Goal: Information Seeking & Learning: Find specific fact

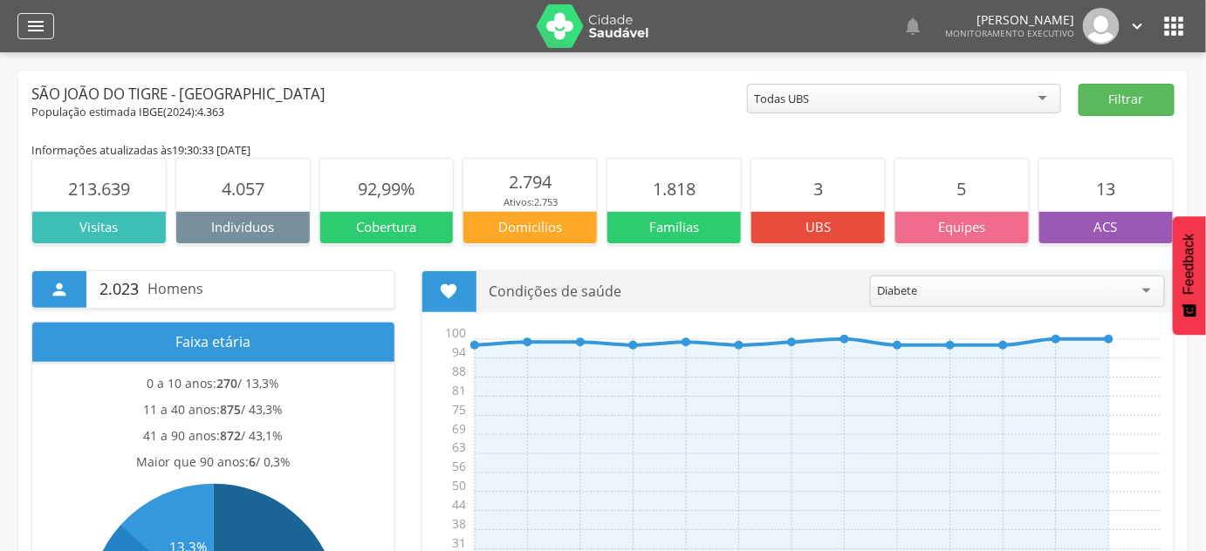
click at [30, 24] on icon "" at bounding box center [35, 26] width 21 height 21
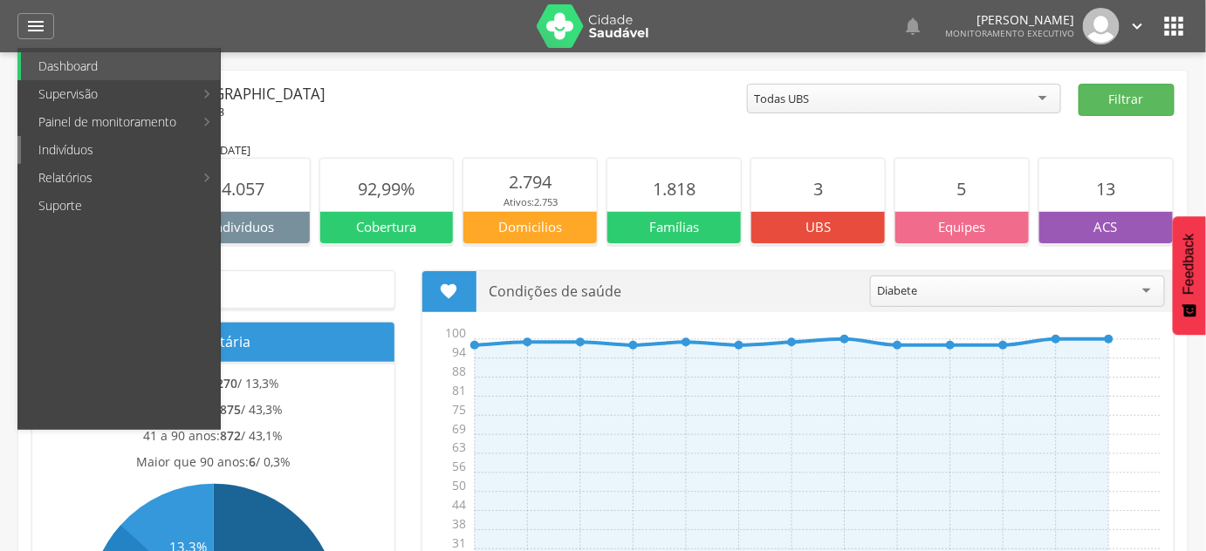
click at [106, 149] on link "Indivíduos" at bounding box center [120, 150] width 199 height 28
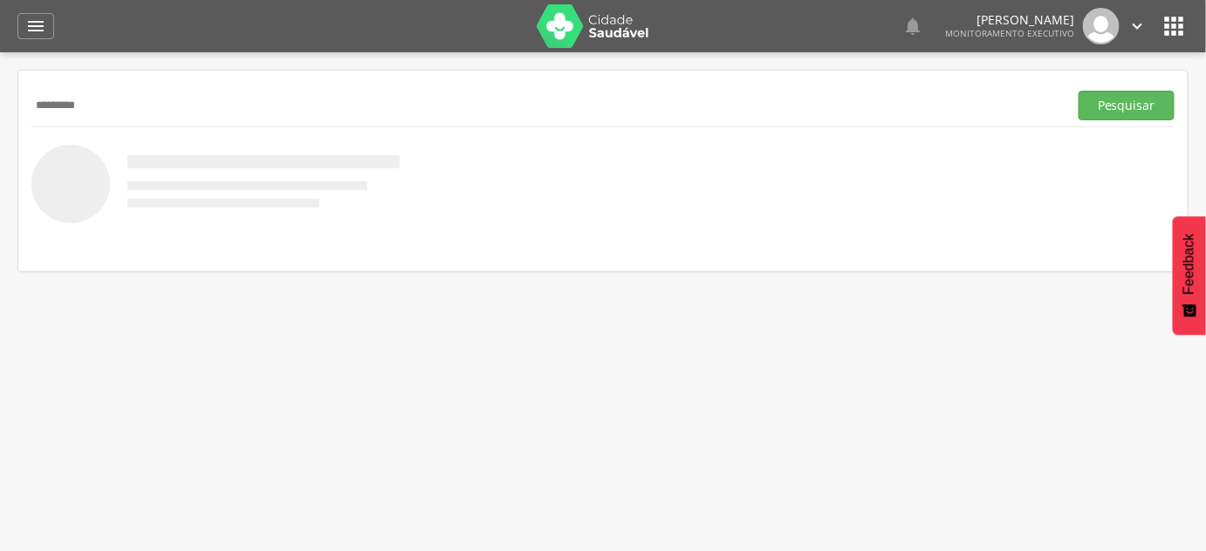
type input "*********"
click at [1078, 91] on button "Pesquisar" at bounding box center [1126, 106] width 96 height 30
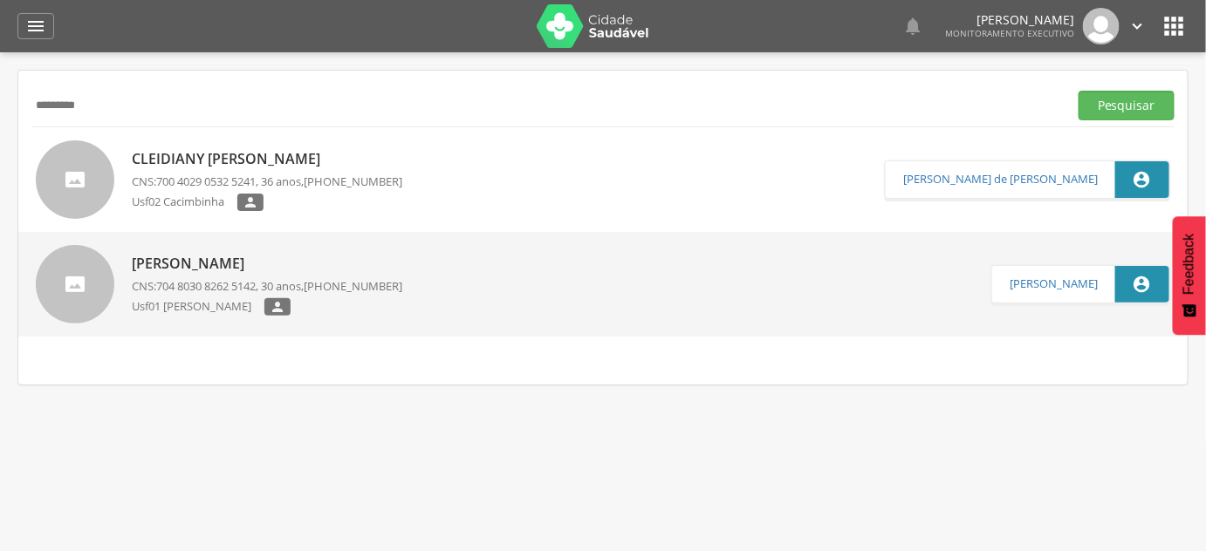
click at [290, 267] on p "[PERSON_NAME]" at bounding box center [267, 264] width 270 height 20
type input "**********"
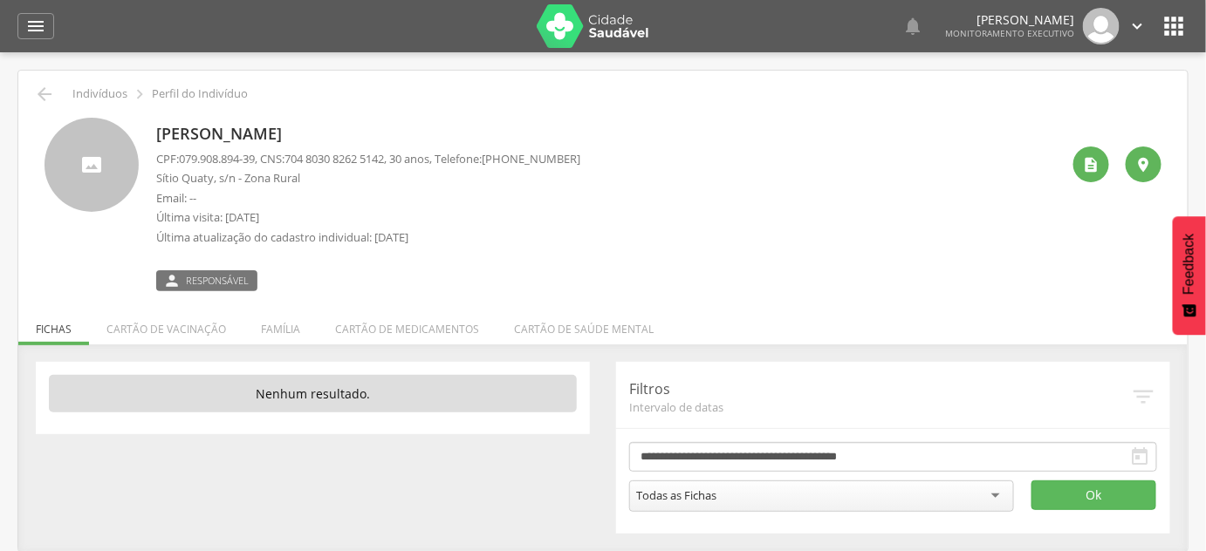
click at [40, 101] on icon "" at bounding box center [44, 94] width 21 height 21
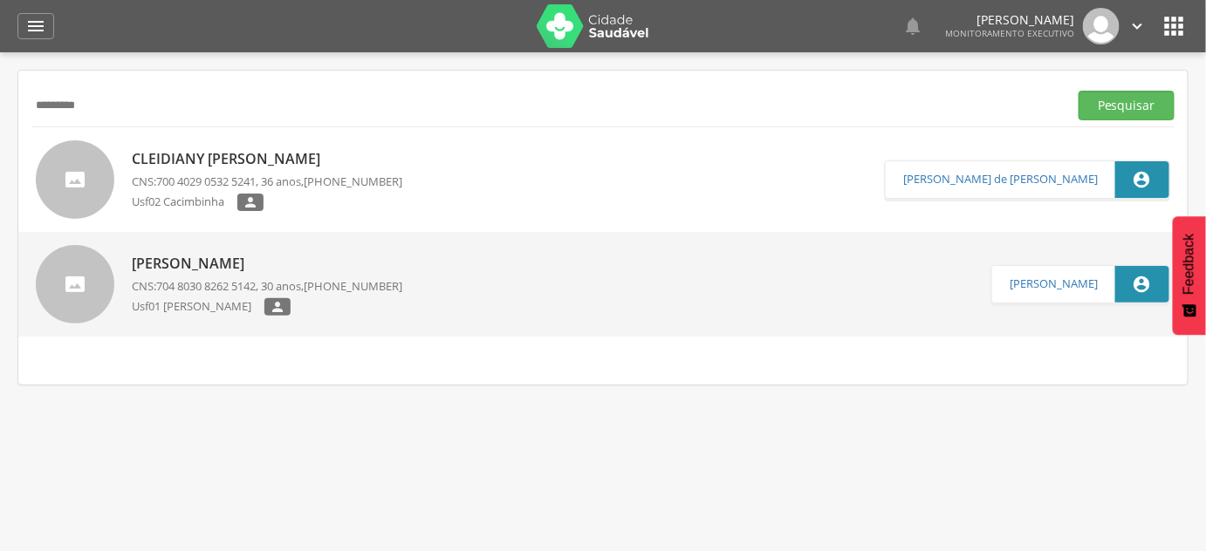
click at [65, 105] on input "*********" at bounding box center [546, 106] width 1030 height 30
click at [1078, 91] on button "Pesquisar" at bounding box center [1126, 106] width 96 height 30
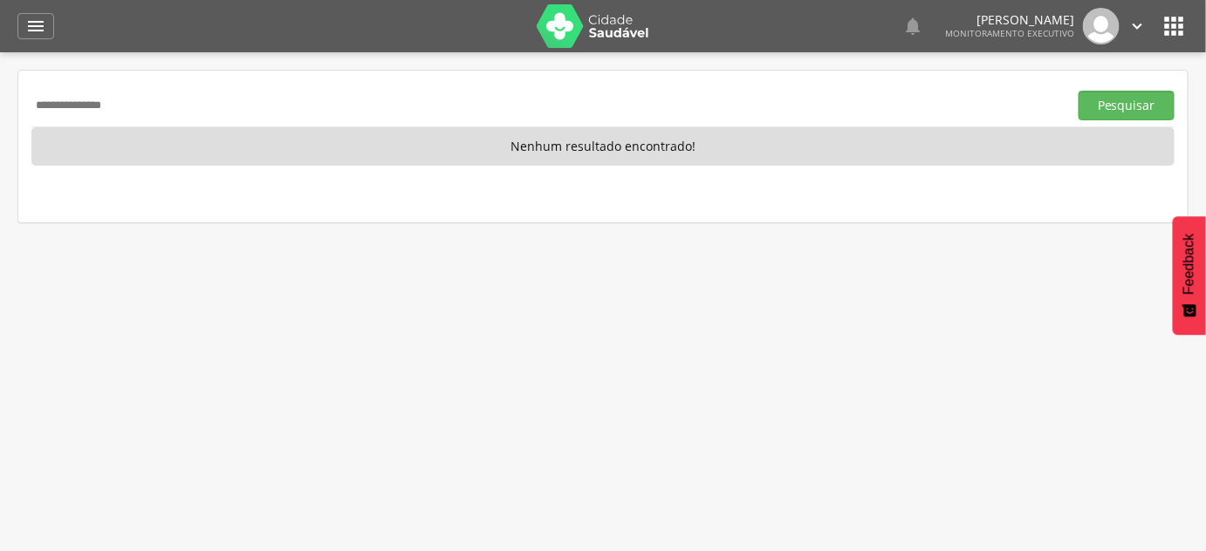
click at [194, 116] on input "**********" at bounding box center [546, 106] width 1030 height 30
click at [1078, 91] on button "Pesquisar" at bounding box center [1126, 106] width 96 height 30
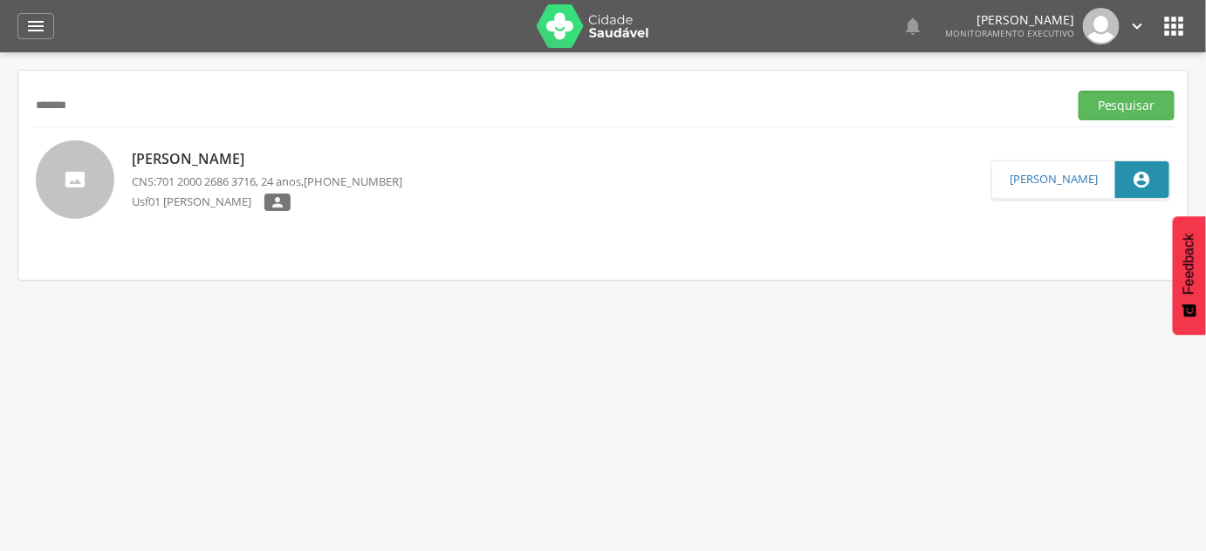
click at [283, 153] on p "[PERSON_NAME]" at bounding box center [267, 159] width 270 height 20
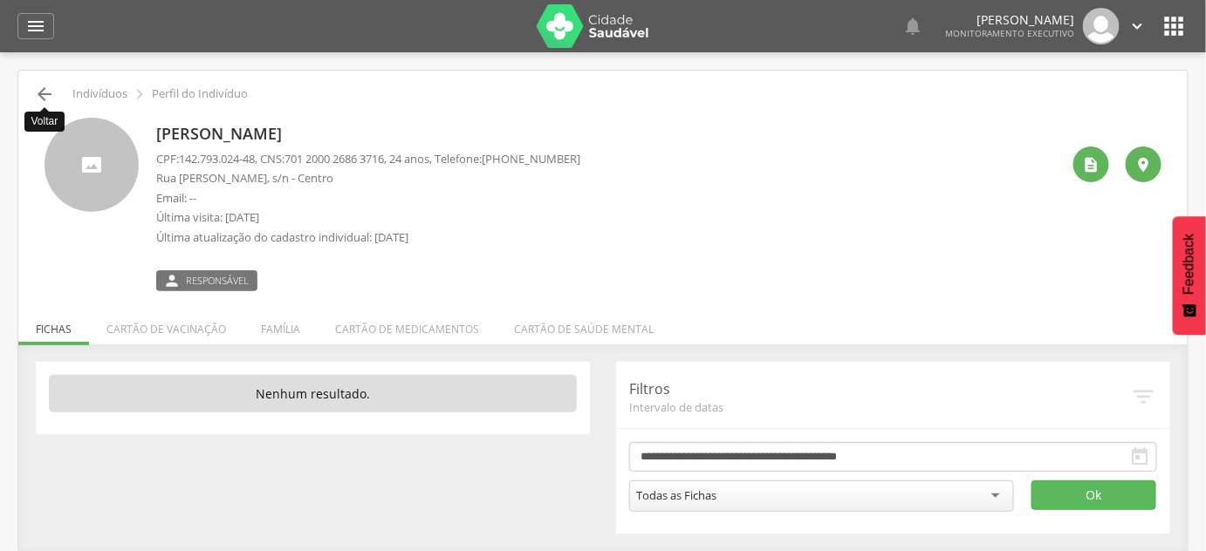
click at [50, 100] on icon "" at bounding box center [44, 94] width 21 height 21
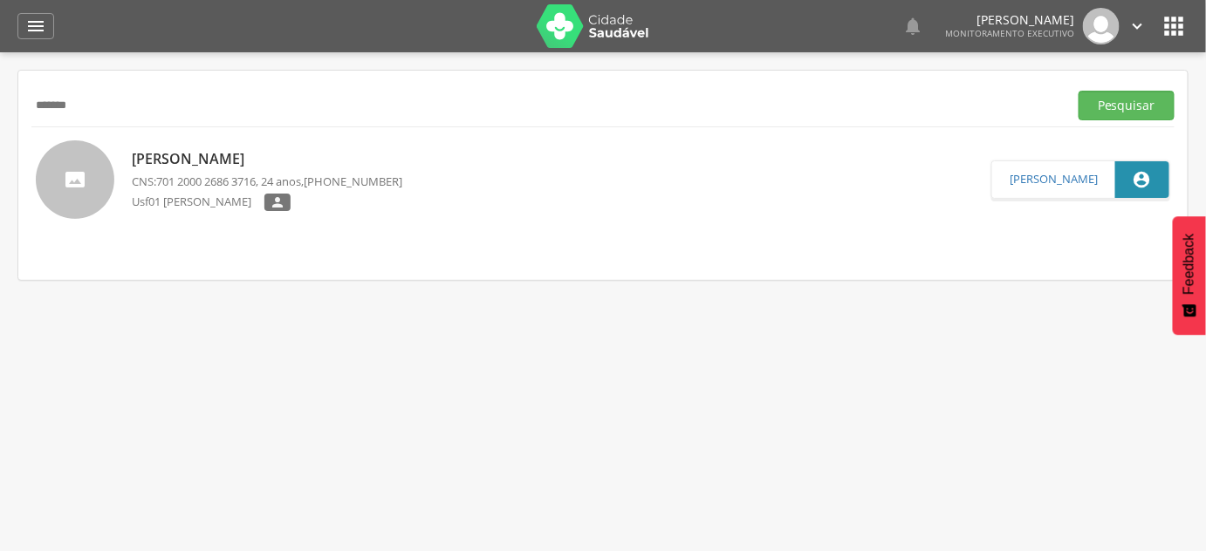
click at [50, 100] on input "*******" at bounding box center [546, 106] width 1030 height 30
click at [50, 99] on input "*******" at bounding box center [546, 106] width 1030 height 30
click at [1078, 91] on button "Pesquisar" at bounding box center [1126, 106] width 96 height 30
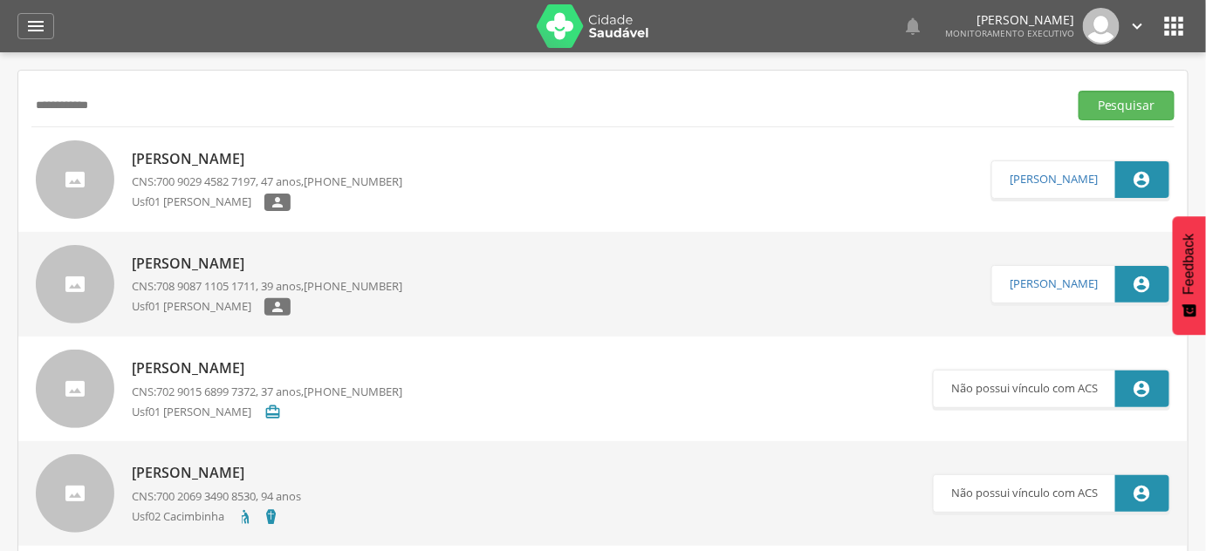
click at [253, 186] on span "700 9029 4582 7197" at bounding box center [205, 182] width 99 height 16
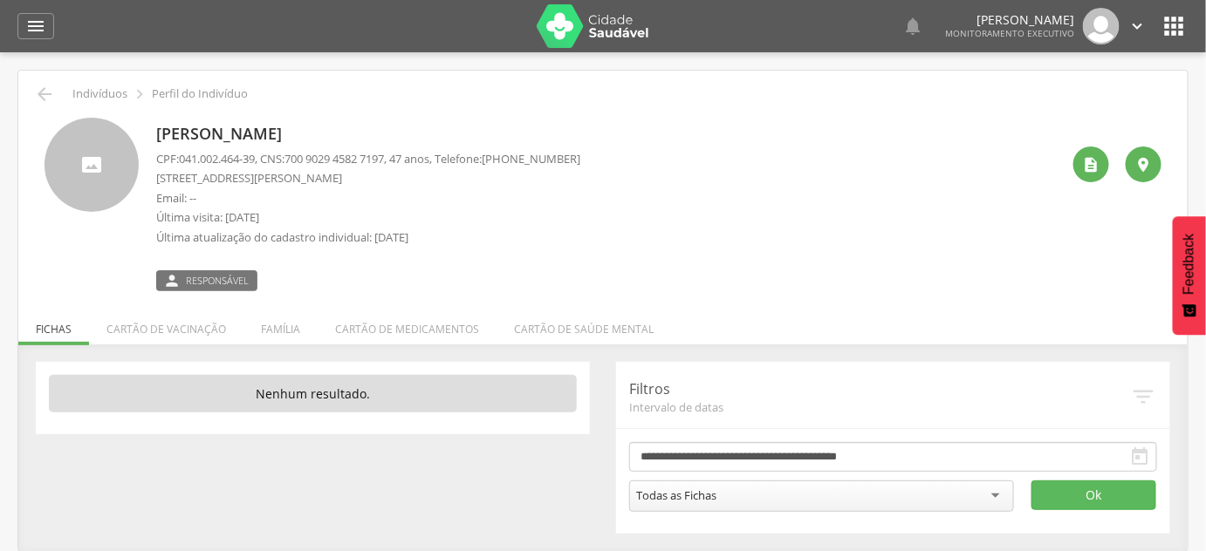
click at [30, 100] on div " Indivíduos  Perfil do Indivíduo [PERSON_NAME] CPF: 041.002.464-39 , CNS: [PH…" at bounding box center [602, 311] width 1169 height 481
click at [31, 99] on div " Indivíduos  Perfil do Indivíduo" at bounding box center [602, 94] width 1143 height 21
click at [58, 99] on div " Indivíduos  Perfil do Indivíduo" at bounding box center [602, 94] width 1143 height 21
click at [55, 94] on div " Indivíduos  Perfil do Indivíduo" at bounding box center [602, 94] width 1143 height 21
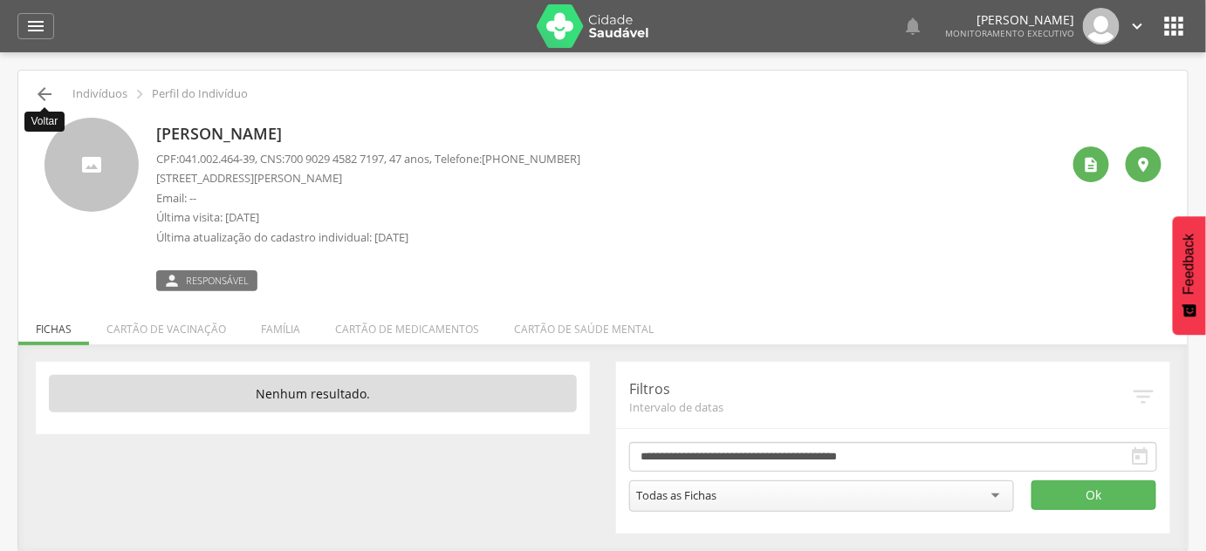
click at [45, 92] on icon "" at bounding box center [44, 94] width 21 height 21
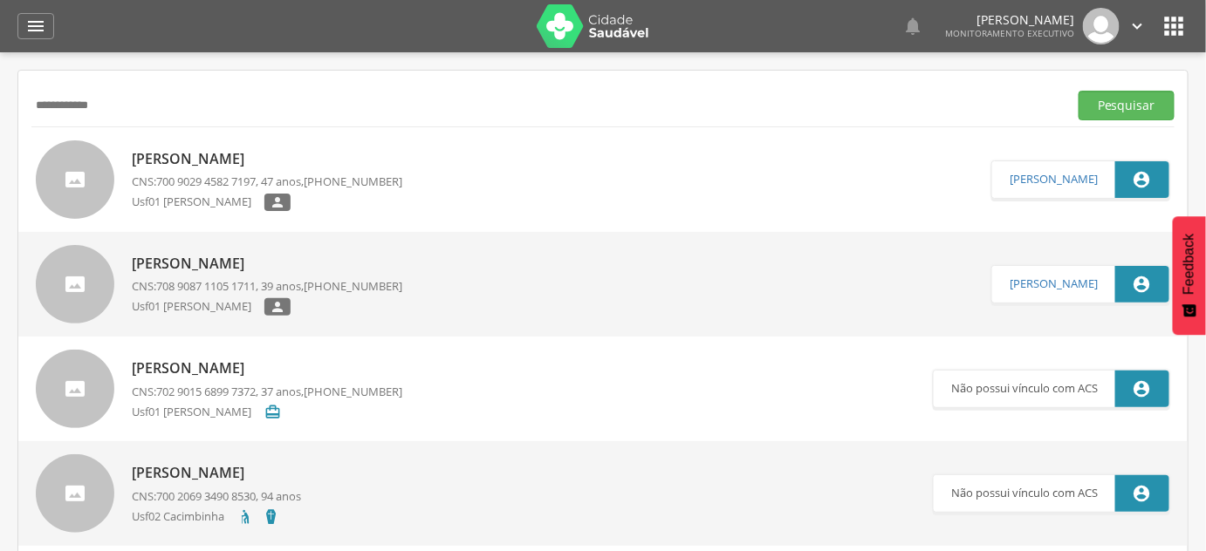
click at [65, 118] on input "**********" at bounding box center [546, 106] width 1030 height 30
click at [1078, 91] on button "Pesquisar" at bounding box center [1126, 106] width 96 height 30
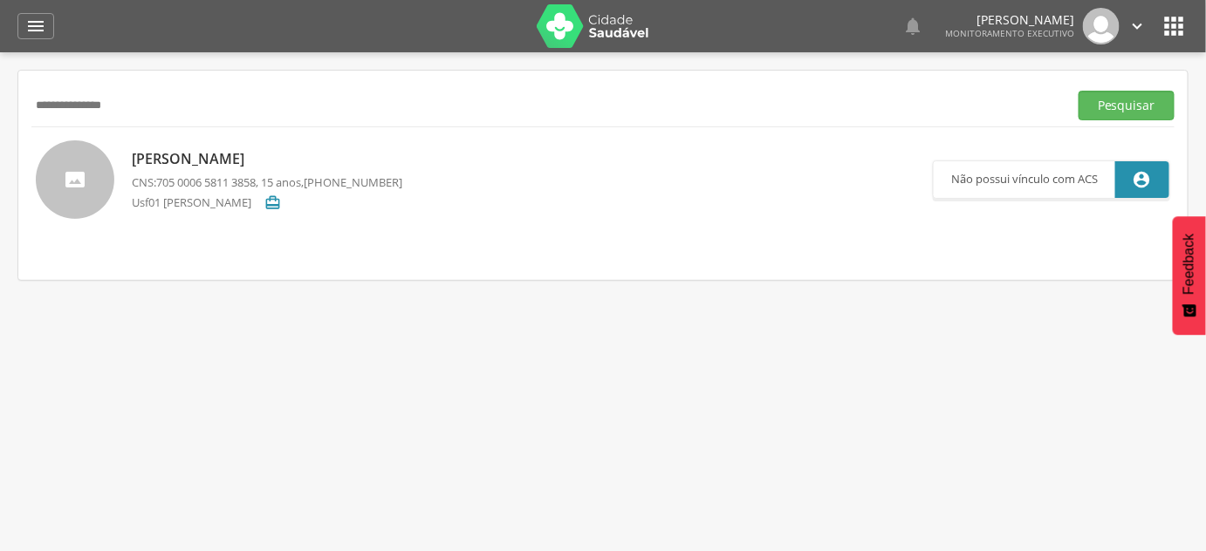
click at [195, 171] on div "[PERSON_NAME] CNS: 705 0006 5811 3858 , 15 anos, [PHONE_NUMBER] Usf01 [PERSON_N…" at bounding box center [267, 179] width 270 height 71
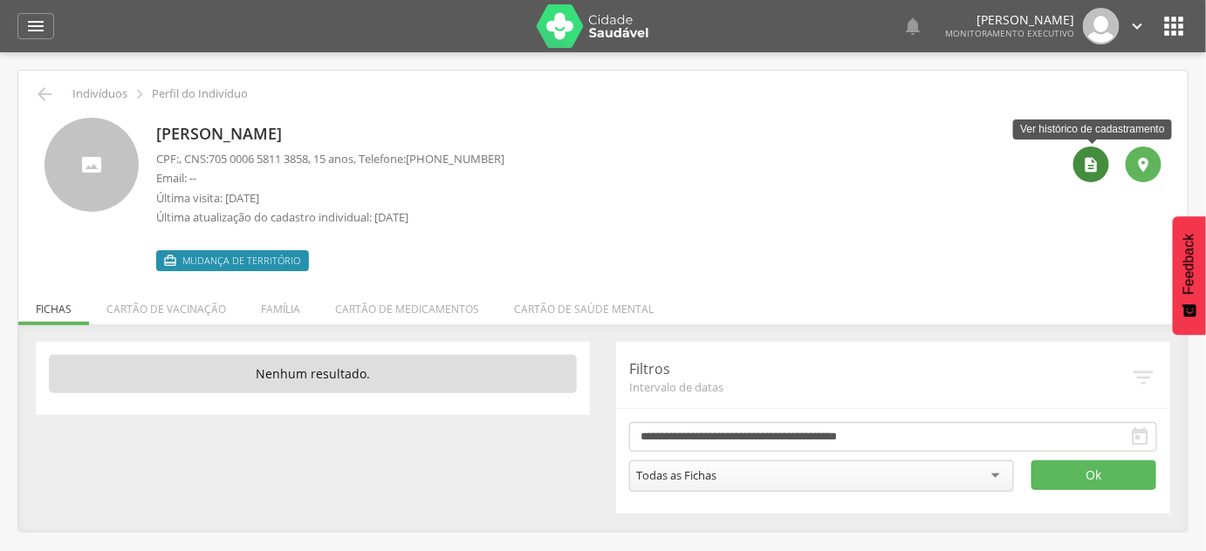
click at [1097, 162] on icon "" at bounding box center [1091, 164] width 17 height 17
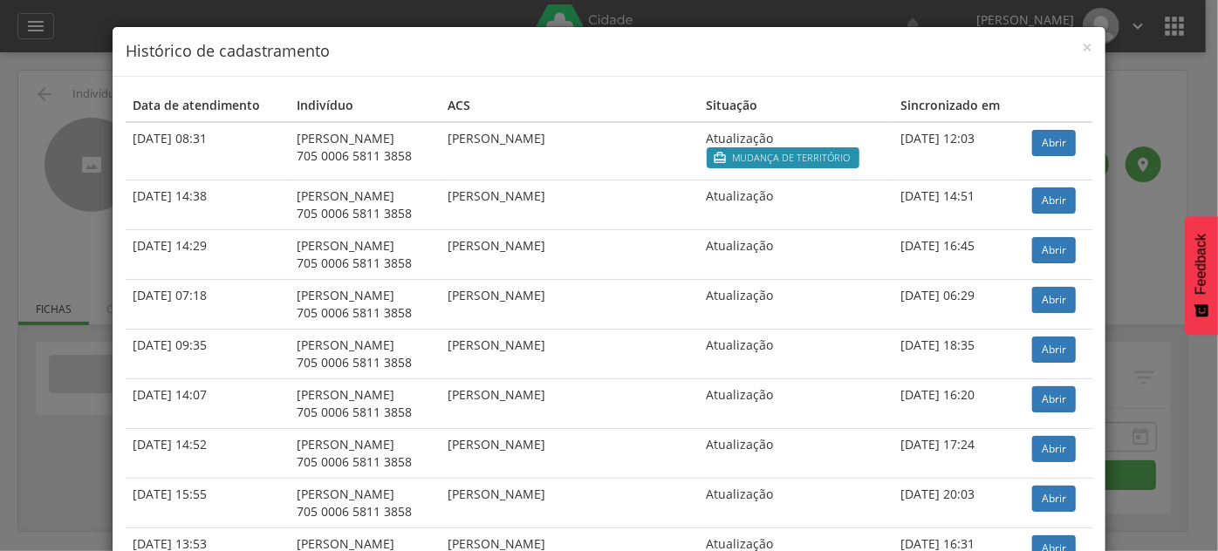
click at [1131, 134] on div "× Histórico de cadastramento Data de atendimento Indivíduo ACS Situação Sincron…" at bounding box center [609, 275] width 1218 height 551
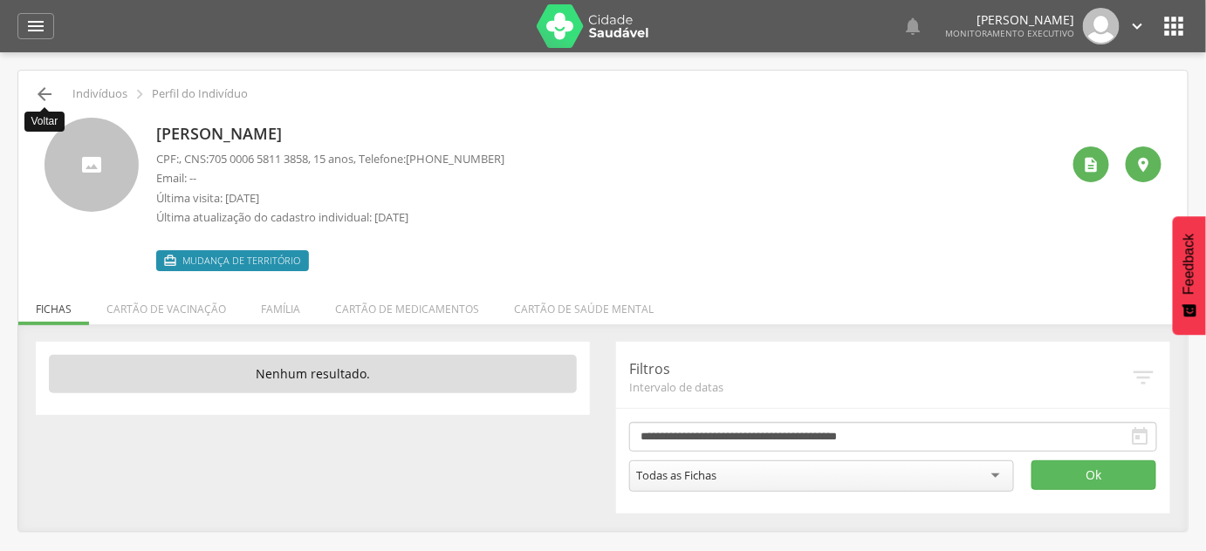
click at [49, 99] on icon "" at bounding box center [44, 94] width 21 height 21
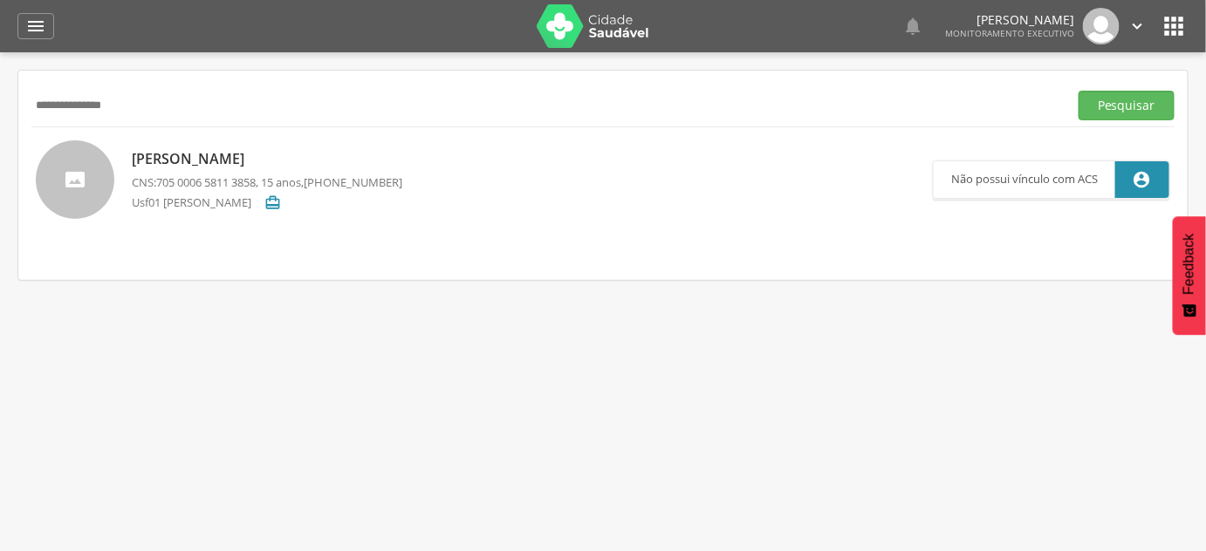
drag, startPoint x: 185, startPoint y: 106, endPoint x: 0, endPoint y: 108, distance: 185.0
click at [0, 108] on div " Supervisão  Distritos  Ubs Coordenador: - São João do Tigre / [GEOGRAPHIC_D…" at bounding box center [603, 327] width 1206 height 551
click at [211, 149] on p "[PERSON_NAME]" at bounding box center [267, 159] width 270 height 20
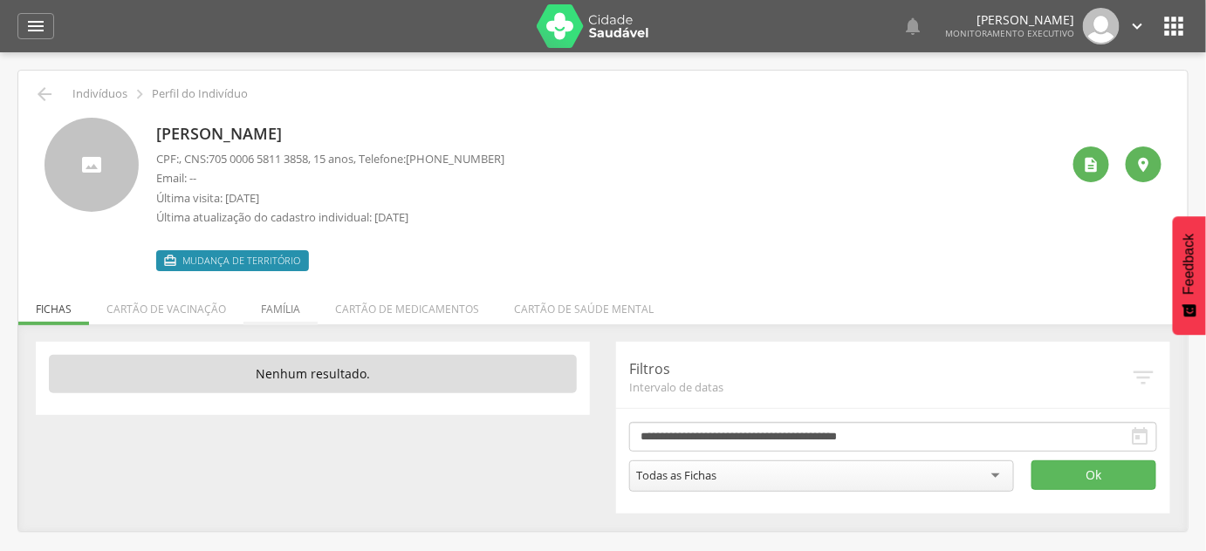
drag, startPoint x: 281, startPoint y: 325, endPoint x: 284, endPoint y: 315, distance: 9.9
click at [281, 323] on div " Indivíduos  Perfil do Indivíduo [PERSON_NAME] CPF: , CNS: [PHONE_NUMBER] , 1…" at bounding box center [602, 301] width 1169 height 461
click at [284, 311] on li "Família" at bounding box center [280, 304] width 74 height 41
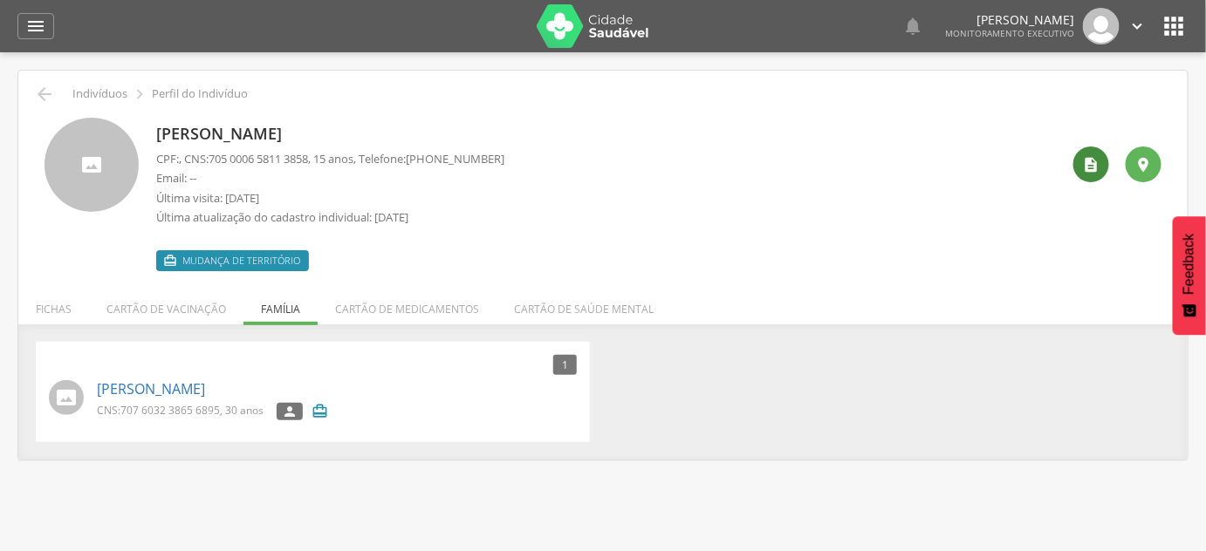
click at [1083, 165] on icon "" at bounding box center [1091, 164] width 17 height 17
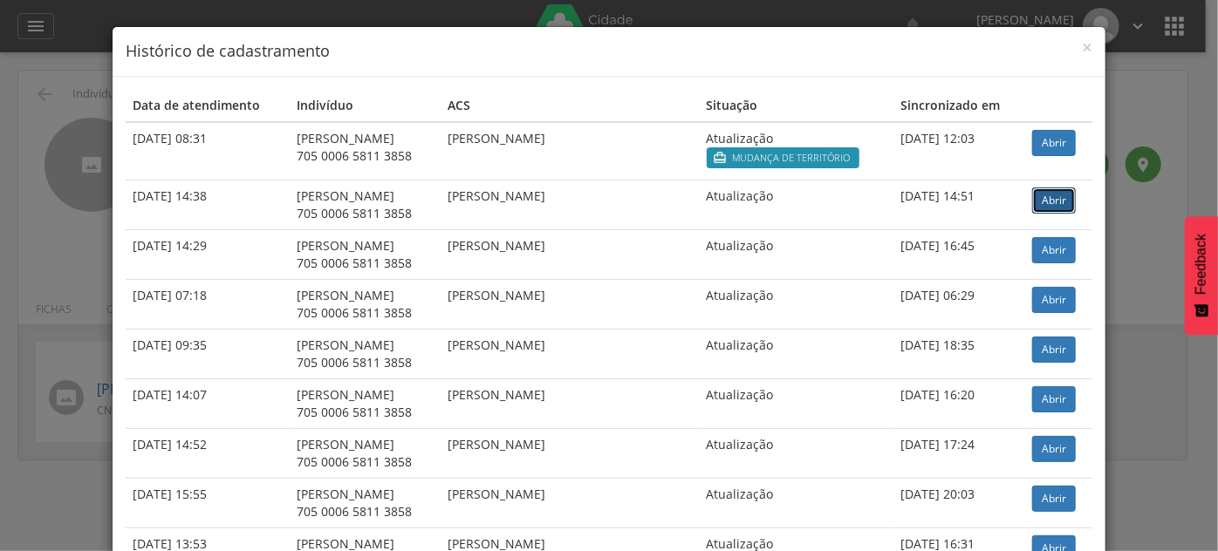
click at [1067, 195] on link "Abrir" at bounding box center [1054, 201] width 44 height 26
click at [1183, 102] on div "× Histórico de cadastramento Data de atendimento Indivíduo ACS Situação Sincron…" at bounding box center [609, 275] width 1218 height 551
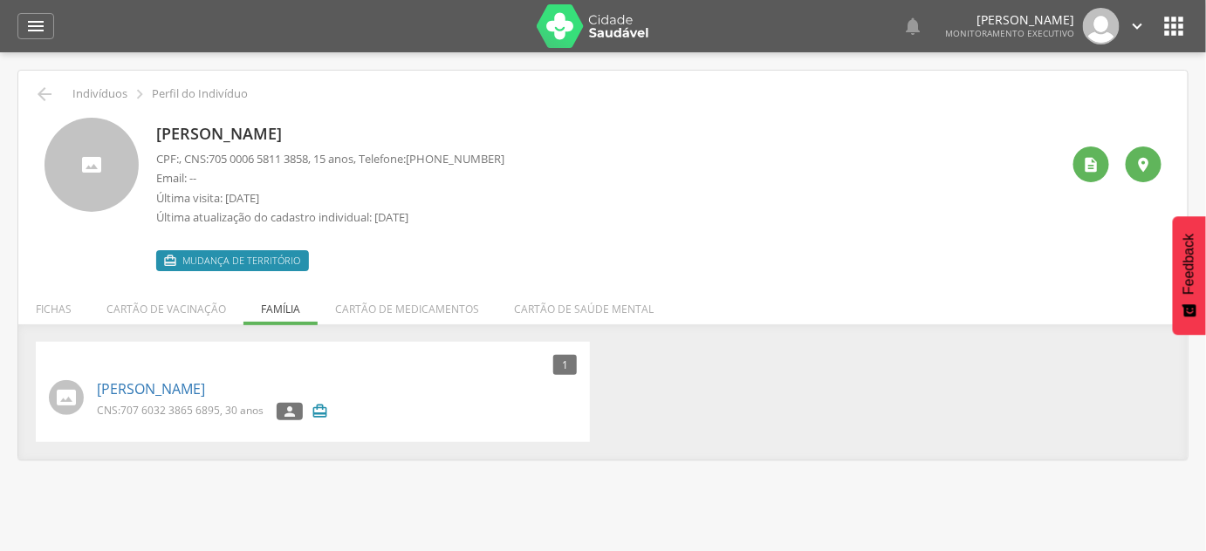
click at [32, 90] on div " Indivíduos  Perfil do Indivíduo" at bounding box center [602, 94] width 1143 height 21
click at [42, 99] on icon "" at bounding box center [44, 94] width 21 height 21
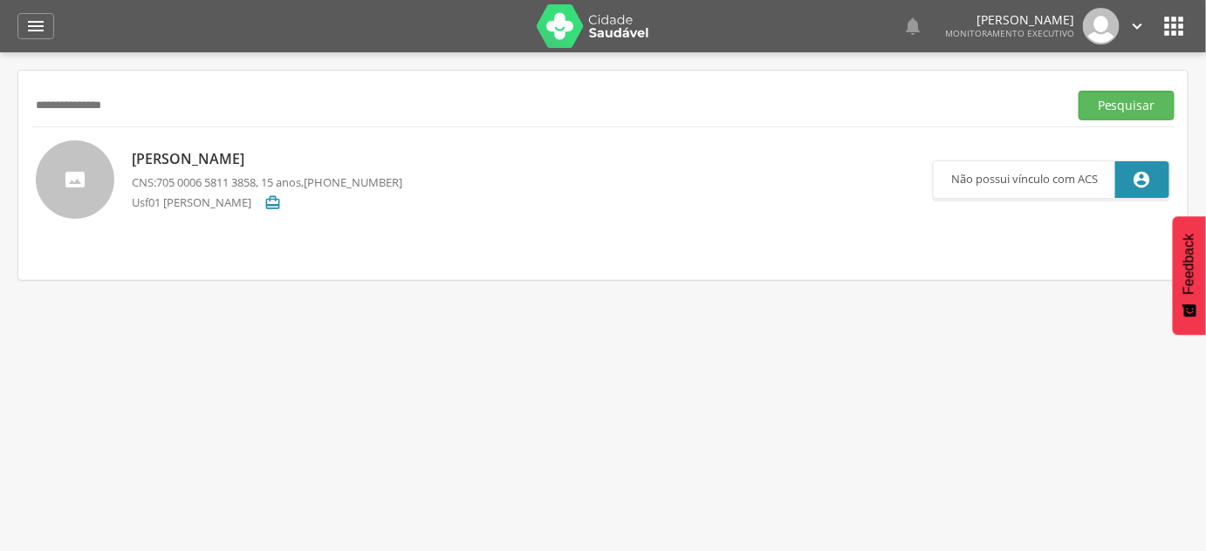
click at [48, 108] on input "**********" at bounding box center [546, 106] width 1030 height 30
click at [1078, 91] on button "Pesquisar" at bounding box center [1126, 106] width 96 height 30
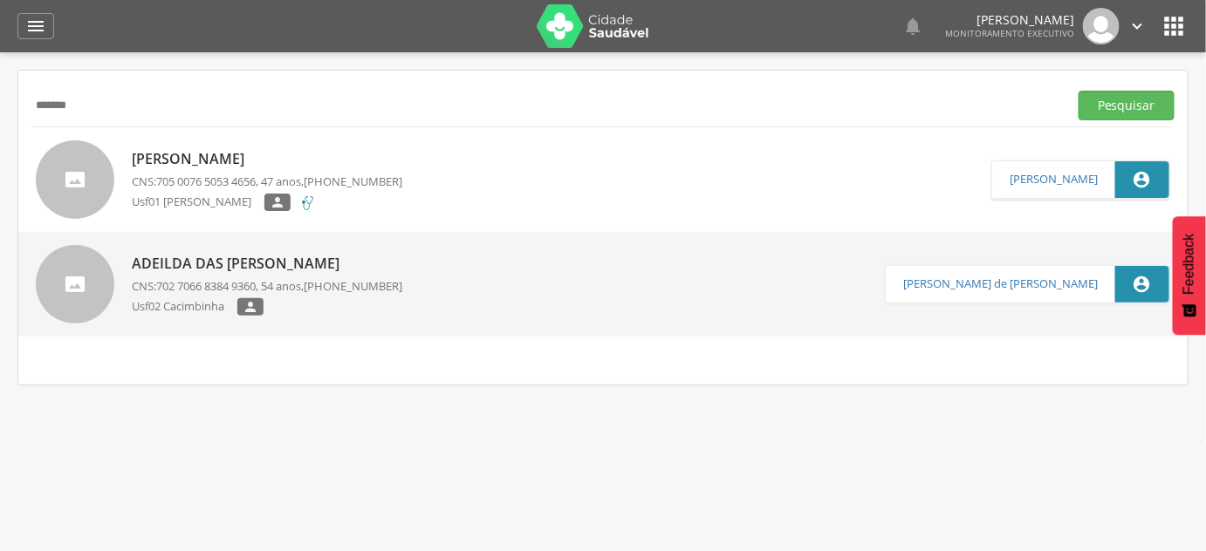
click at [265, 254] on p "Adeilda das [PERSON_NAME]" at bounding box center [267, 264] width 270 height 20
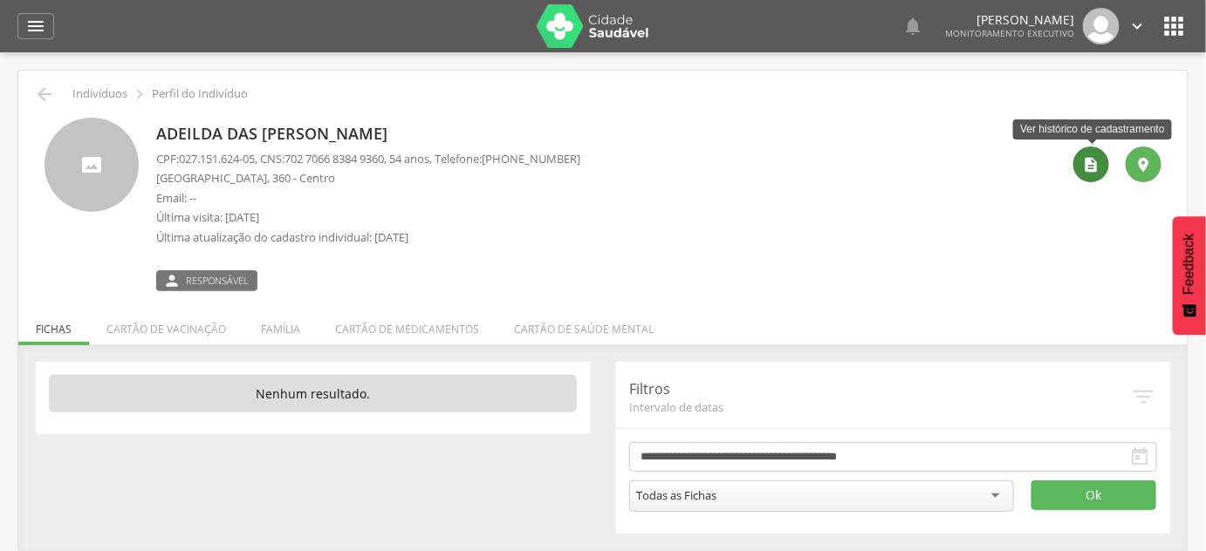
click at [1100, 162] on div "" at bounding box center [1091, 165] width 36 height 36
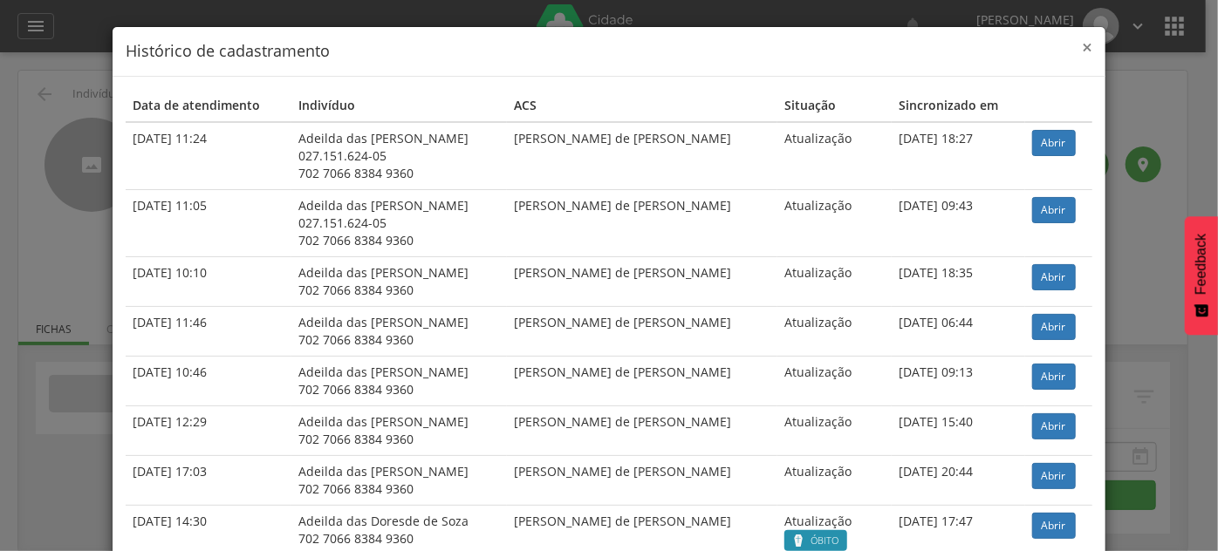
click at [1083, 43] on span "×" at bounding box center [1087, 47] width 10 height 24
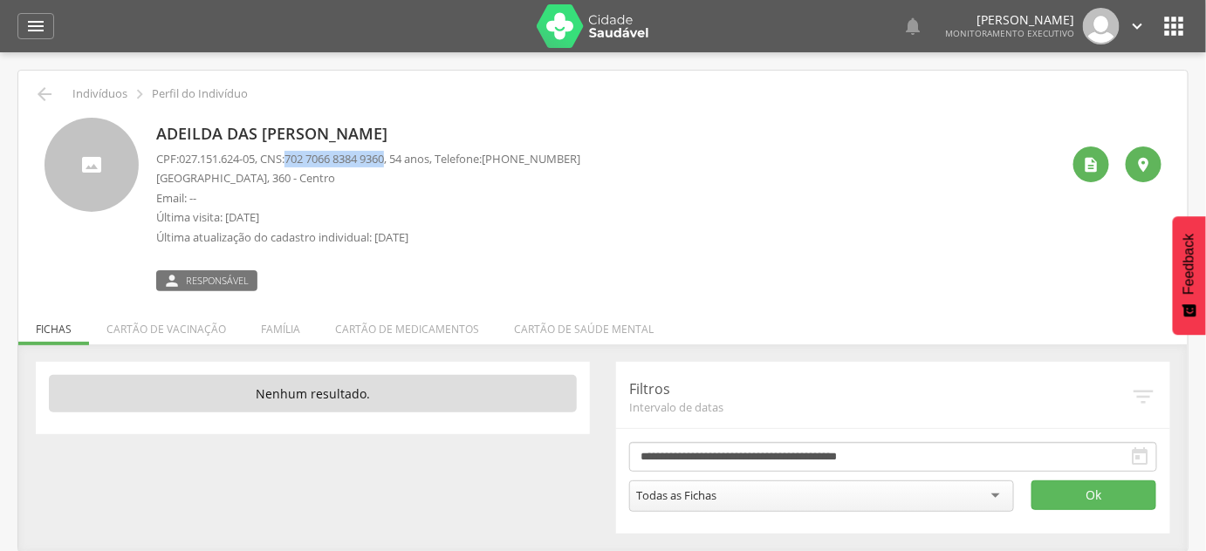
drag, startPoint x: 295, startPoint y: 159, endPoint x: 401, endPoint y: 156, distance: 106.5
click at [401, 156] on p "CPF: 027.151.624-05 , CNS: [PHONE_NUMBER] , 54 anos, Telefone: [PHONE_NUMBER]" at bounding box center [368, 159] width 424 height 17
copy span "702 7066 8384 9360"
click at [256, 130] on p "Adeilda das [PERSON_NAME]" at bounding box center [368, 134] width 424 height 23
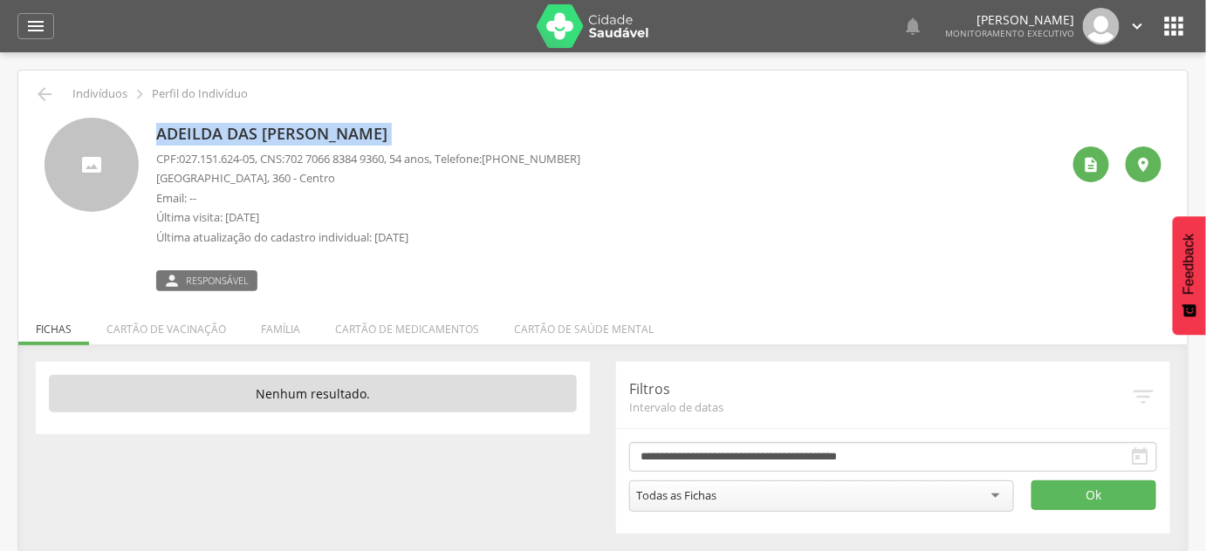
click at [256, 131] on p "Adeilda das [PERSON_NAME]" at bounding box center [368, 134] width 424 height 23
copy div "Adeilda das [PERSON_NAME]"
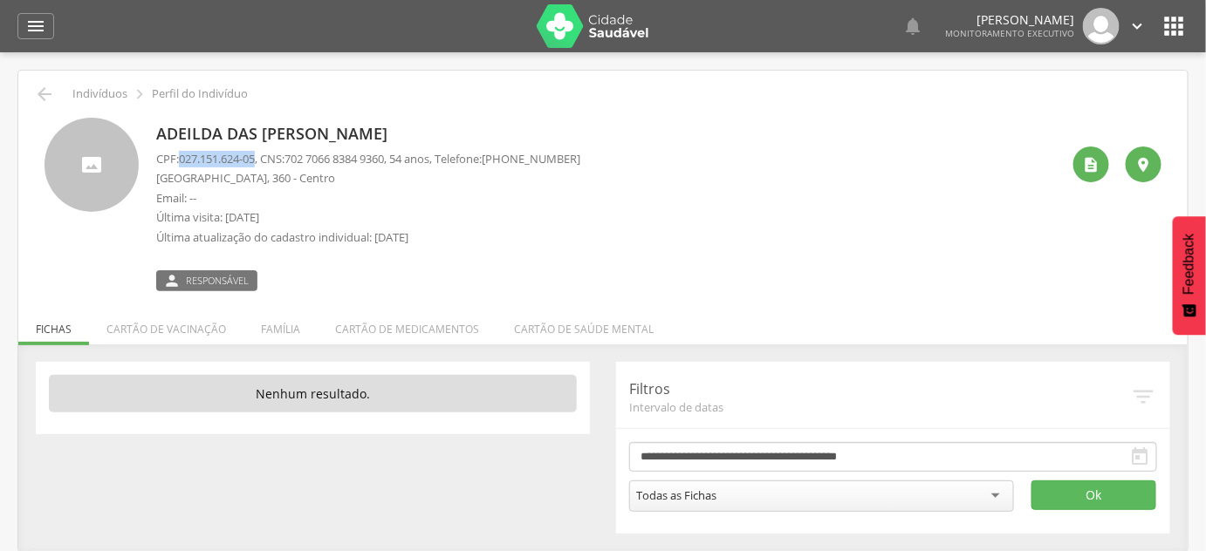
drag, startPoint x: 179, startPoint y: 161, endPoint x: 261, endPoint y: 162, distance: 82.0
click at [261, 162] on p "CPF: 027.151.624-05 , CNS: [PHONE_NUMBER] , 54 anos, Telefone: [PHONE_NUMBER]" at bounding box center [368, 159] width 424 height 17
copy p "027.151.624-05"
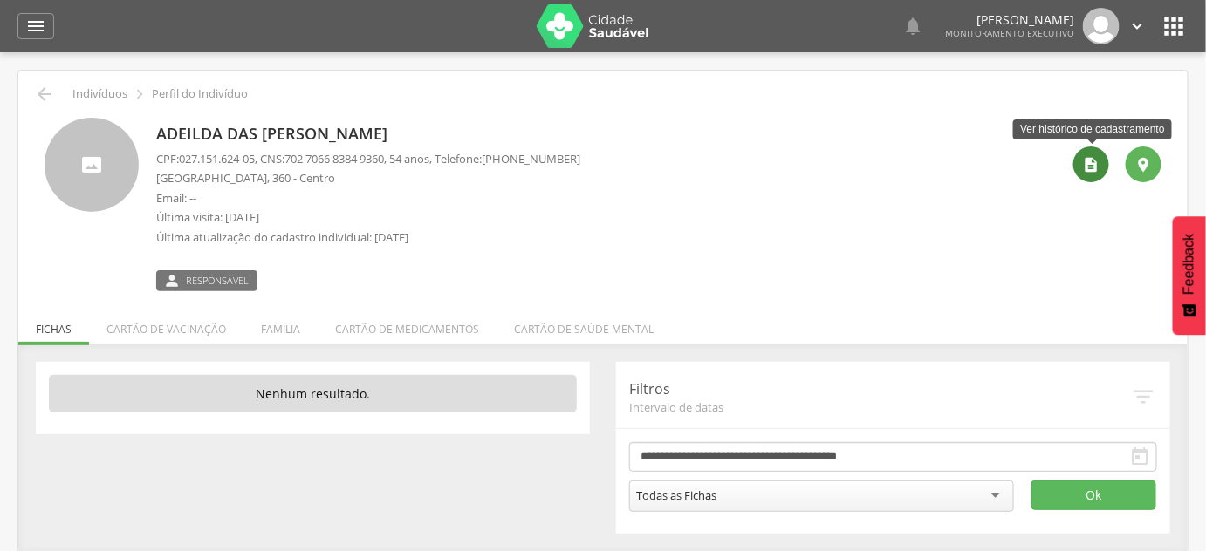
click at [1094, 177] on div "" at bounding box center [1091, 165] width 36 height 36
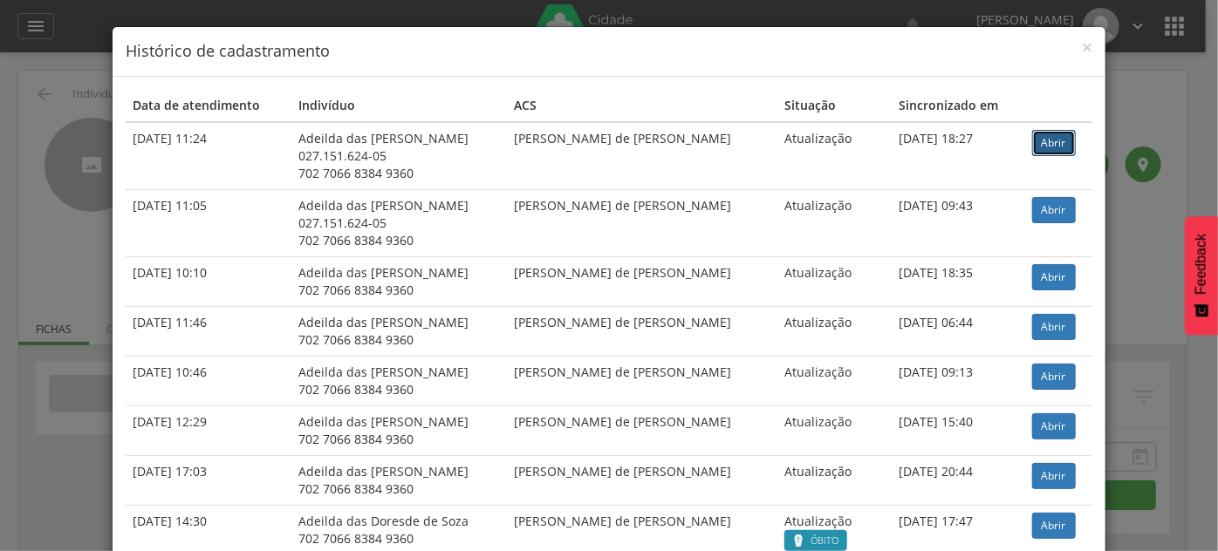
click at [1033, 141] on link "Abrir" at bounding box center [1054, 143] width 44 height 26
click at [74, 123] on div "× Histórico de cadastramento Data de atendimento Indivíduo ACS Situação Sincron…" at bounding box center [609, 275] width 1218 height 551
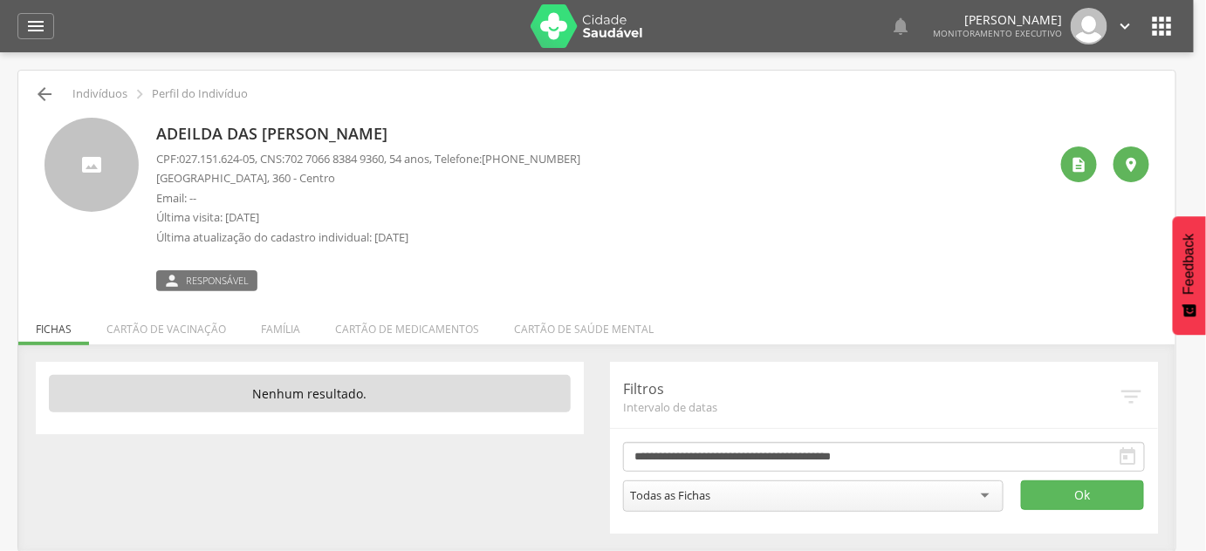
click at [37, 95] on icon "" at bounding box center [44, 94] width 21 height 21
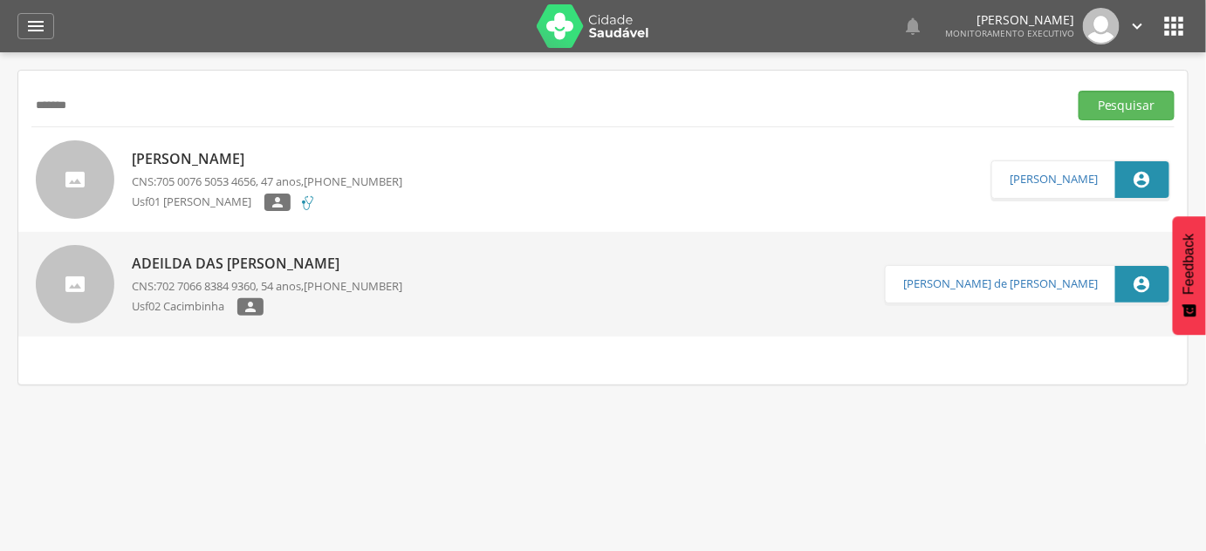
click at [55, 94] on input "*******" at bounding box center [546, 106] width 1030 height 30
click at [1078, 91] on button "Pesquisar" at bounding box center [1126, 106] width 96 height 30
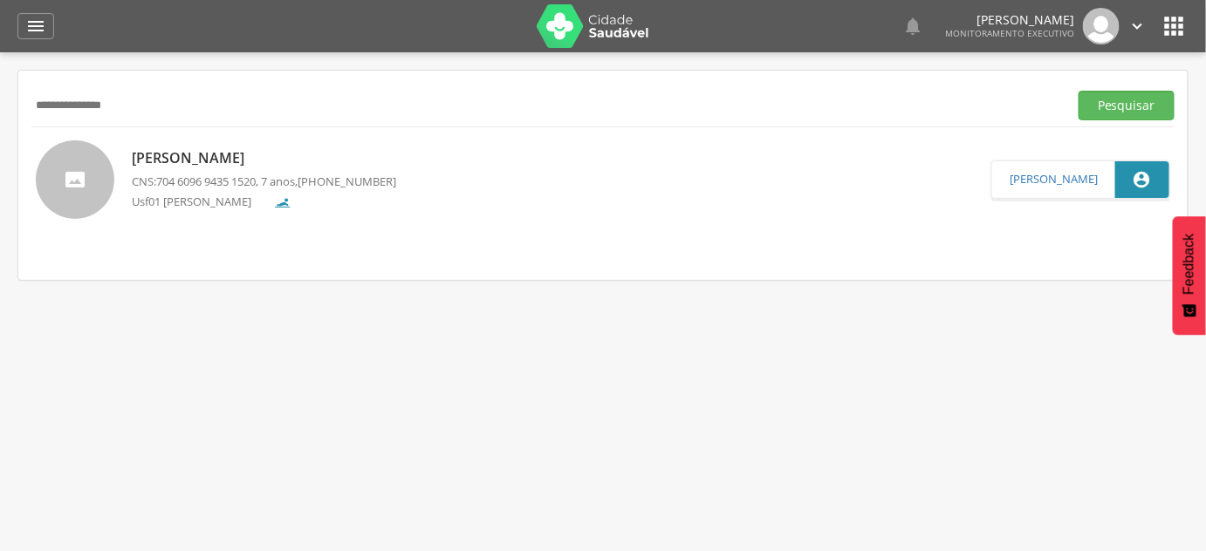
click at [216, 152] on p "[PERSON_NAME]" at bounding box center [264, 158] width 264 height 20
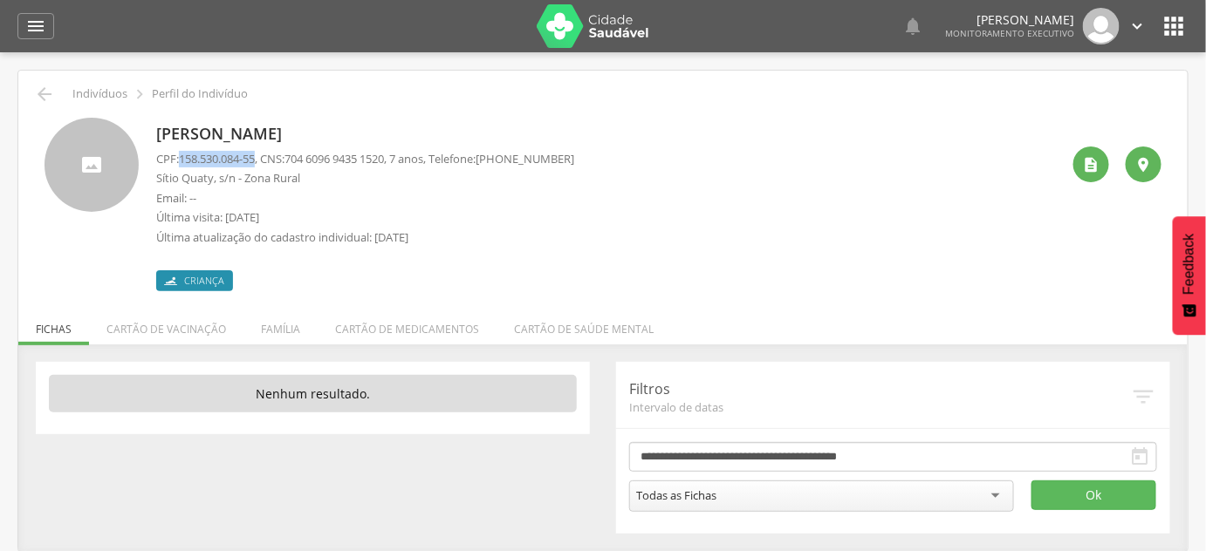
drag, startPoint x: 183, startPoint y: 155, endPoint x: 261, endPoint y: 155, distance: 77.6
click at [255, 155] on span "158.530.084-55" at bounding box center [217, 159] width 76 height 16
copy span "158.530.084-55"
click at [265, 131] on p "[PERSON_NAME]" at bounding box center [365, 134] width 418 height 23
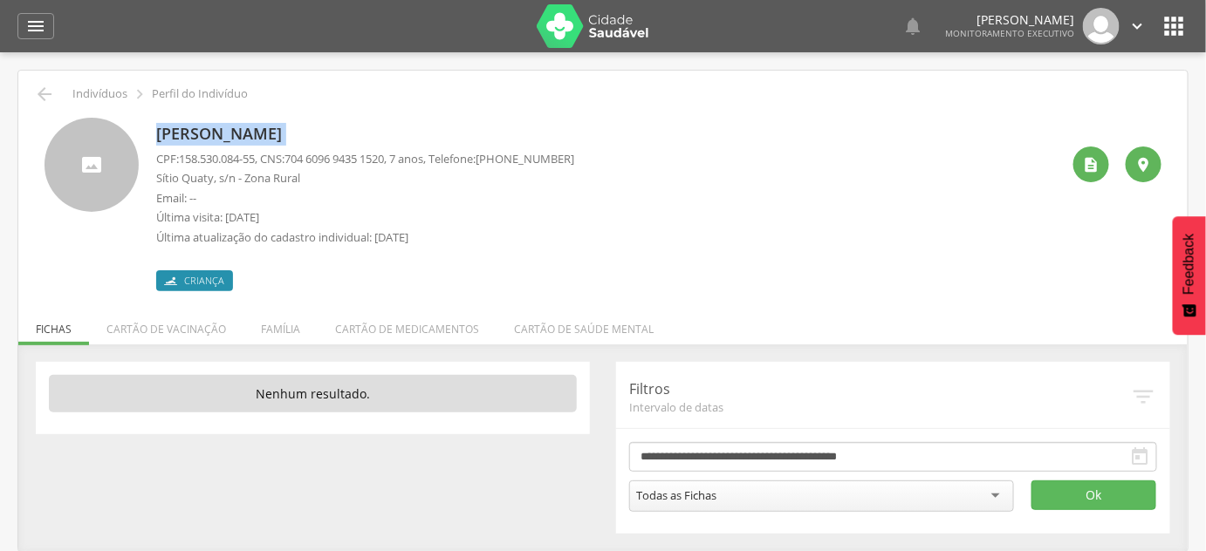
click at [265, 132] on p "[PERSON_NAME]" at bounding box center [365, 134] width 418 height 23
copy div "[PERSON_NAME]"
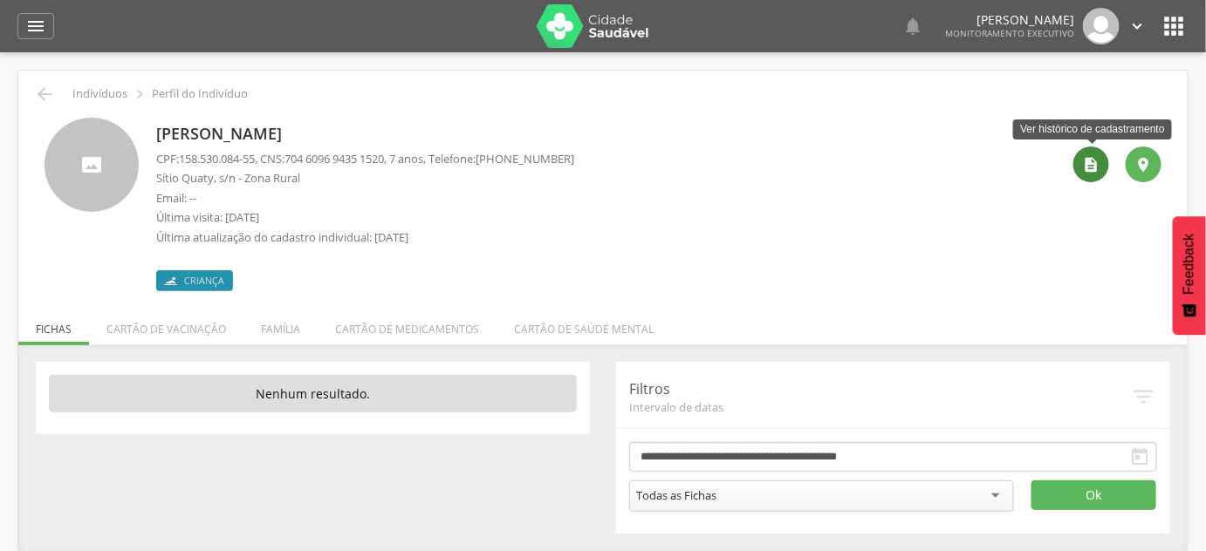
click at [1084, 173] on div "" at bounding box center [1091, 165] width 36 height 36
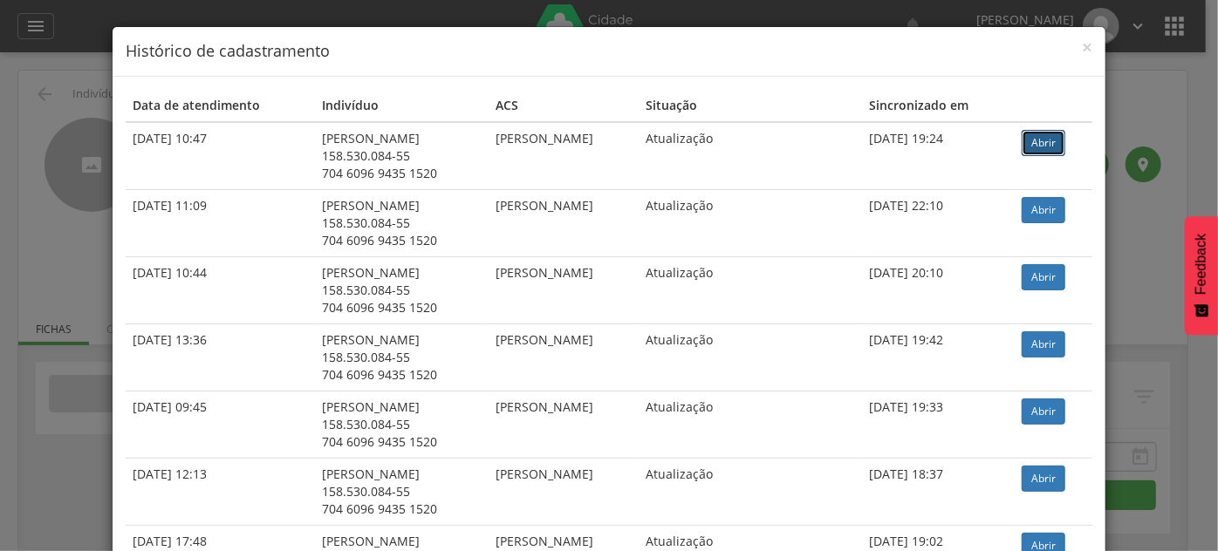
click at [1042, 147] on link "Abrir" at bounding box center [1044, 143] width 44 height 26
drag, startPoint x: 10, startPoint y: 204, endPoint x: 33, endPoint y: 191, distance: 26.9
click at [11, 202] on div "× Histórico de cadastramento Data de atendimento Indivíduo ACS Situação Sincron…" at bounding box center [609, 275] width 1218 height 551
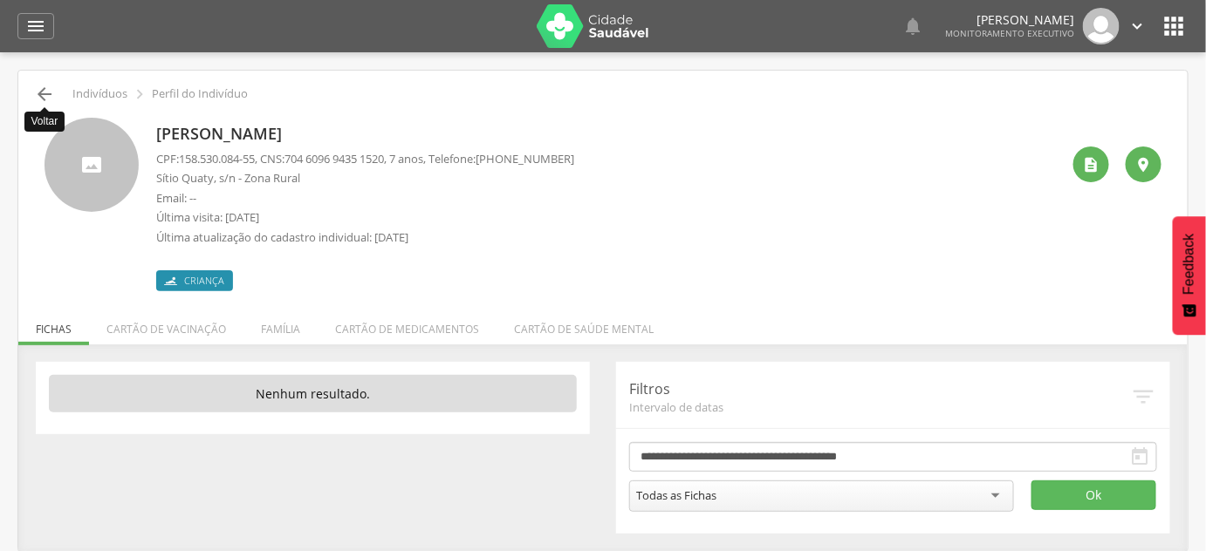
click at [54, 89] on icon "" at bounding box center [44, 94] width 21 height 21
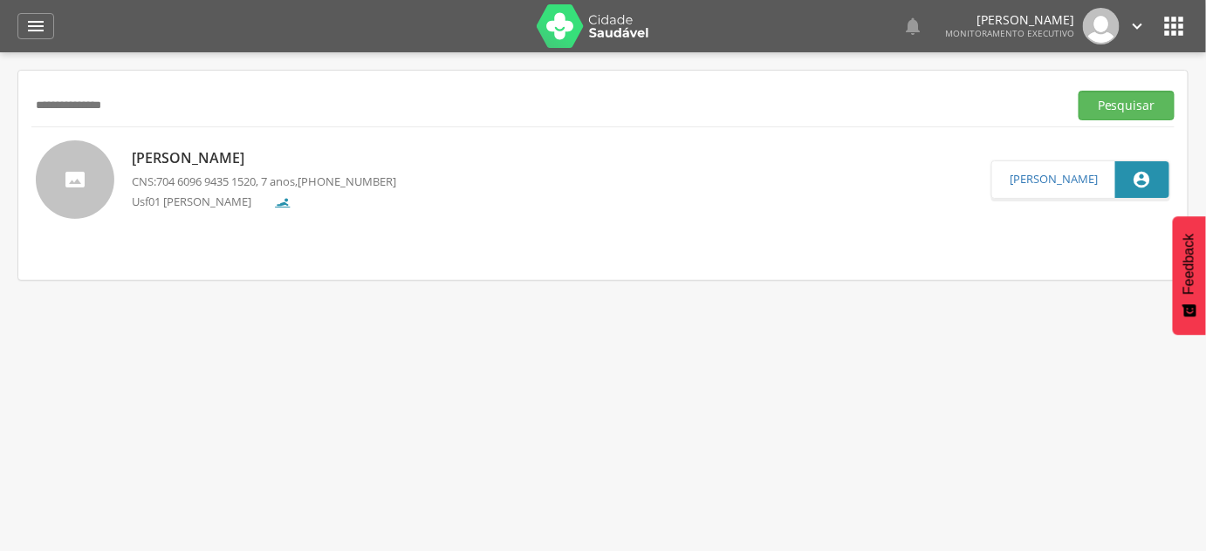
click at [53, 89] on div "**********" at bounding box center [602, 105] width 1143 height 43
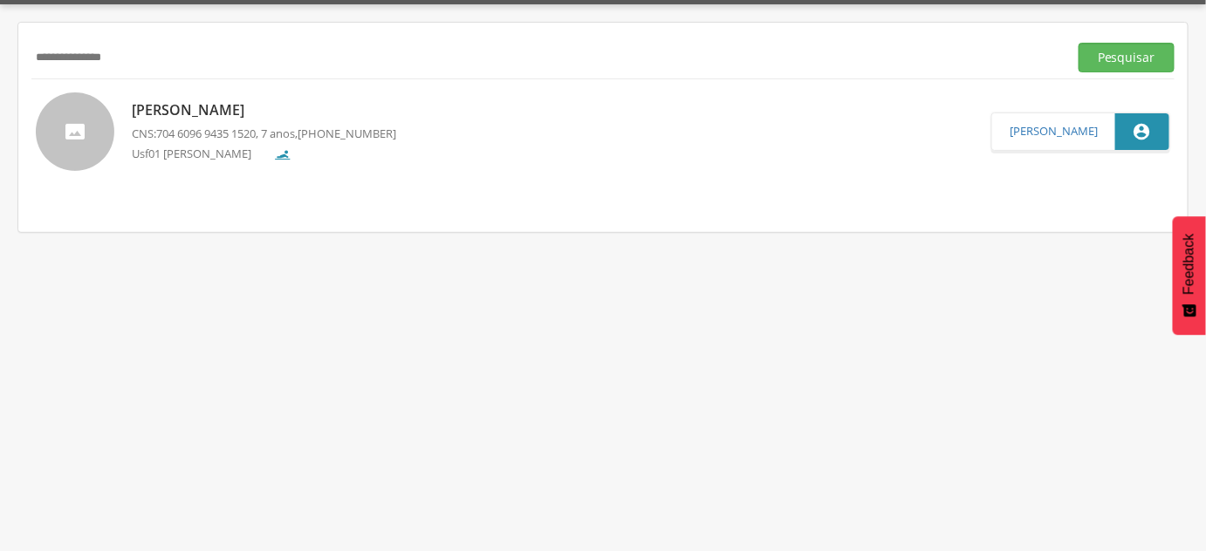
scroll to position [52, 0]
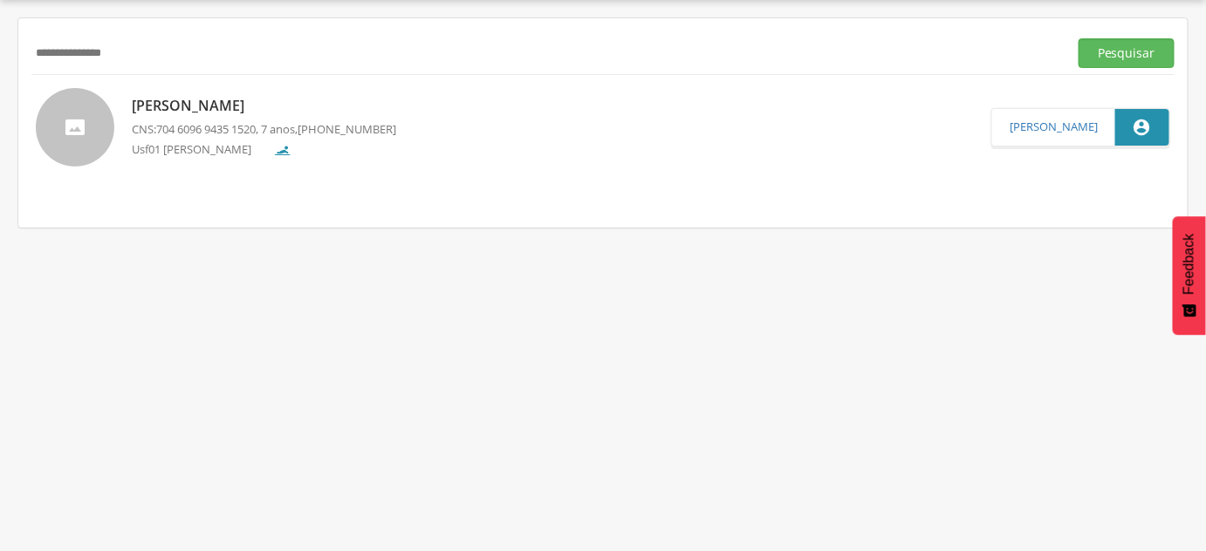
click at [166, 58] on input "**********" at bounding box center [546, 53] width 1030 height 30
click at [166, 59] on input "**********" at bounding box center [546, 53] width 1030 height 30
click at [1078, 38] on button "Pesquisar" at bounding box center [1126, 53] width 96 height 30
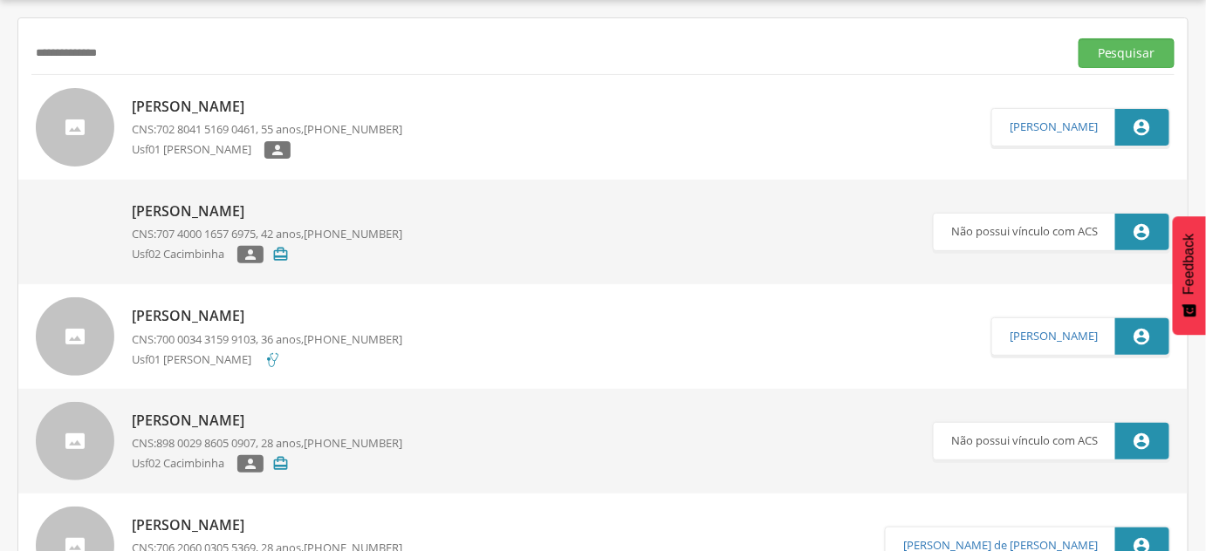
scroll to position [0, 0]
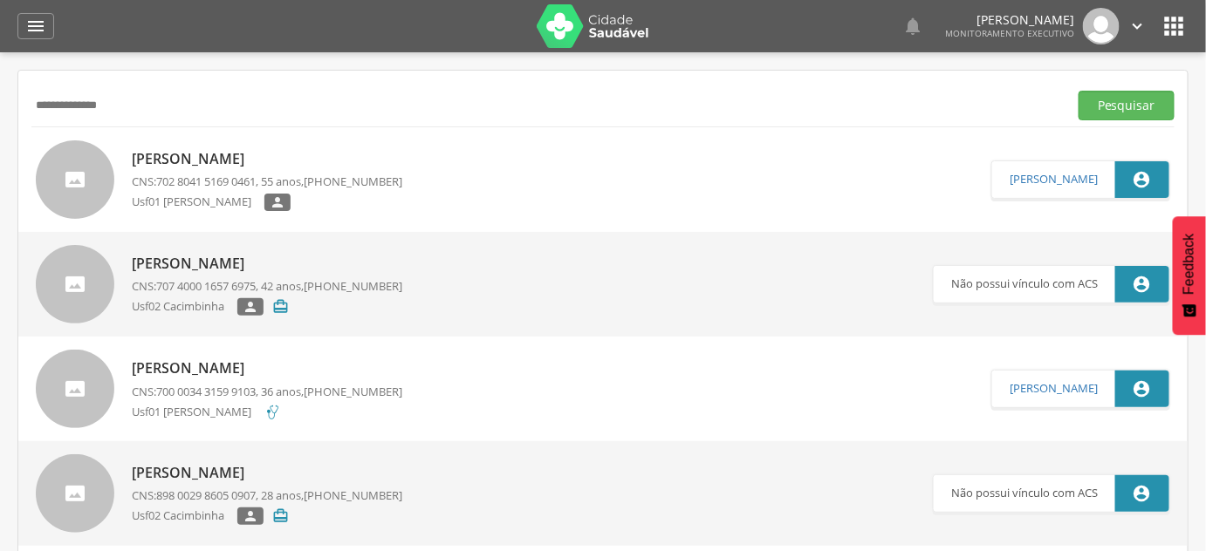
click at [242, 156] on p "[PERSON_NAME]" at bounding box center [267, 159] width 270 height 20
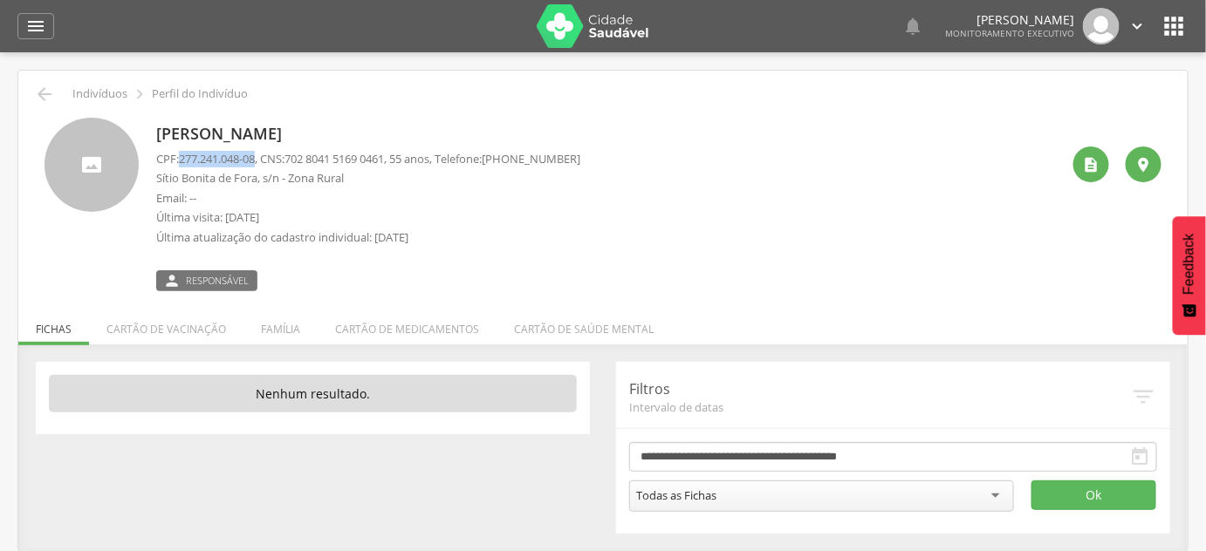
drag, startPoint x: 181, startPoint y: 155, endPoint x: 263, endPoint y: 160, distance: 81.3
click at [263, 160] on p "CPF: 277.241.048-08 , CNS: [PHONE_NUMBER] , 55 anos, Telefone: [PHONE_NUMBER]" at bounding box center [368, 159] width 424 height 17
copy span "277.241.048-08"
click at [231, 133] on p "[PERSON_NAME]" at bounding box center [368, 134] width 424 height 23
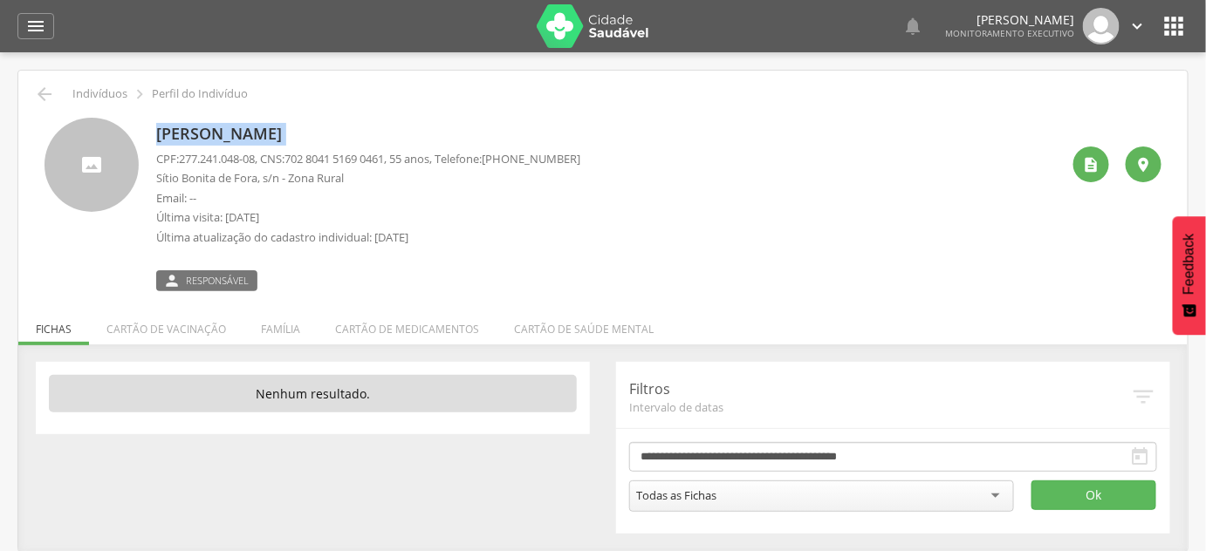
click at [231, 133] on p "[PERSON_NAME]" at bounding box center [368, 134] width 424 height 23
copy div "[PERSON_NAME]"
drag, startPoint x: 297, startPoint y: 158, endPoint x: 400, endPoint y: 162, distance: 103.9
click at [384, 162] on span "702 8041 5169 0461" at bounding box center [333, 159] width 99 height 16
copy span "702 8041 5169 0461"
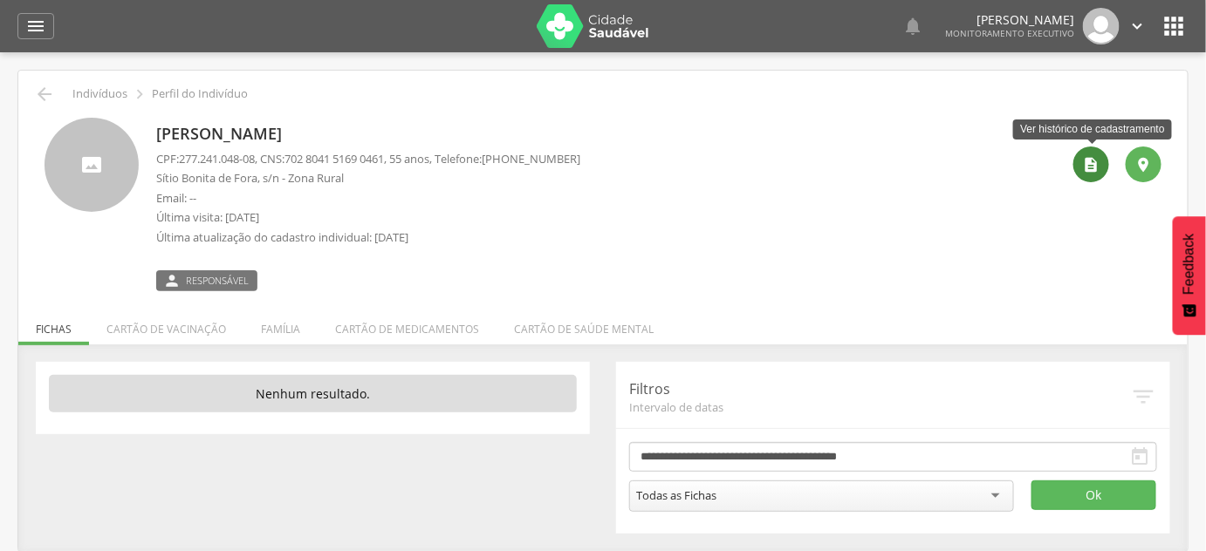
click at [1096, 162] on icon "" at bounding box center [1091, 164] width 17 height 17
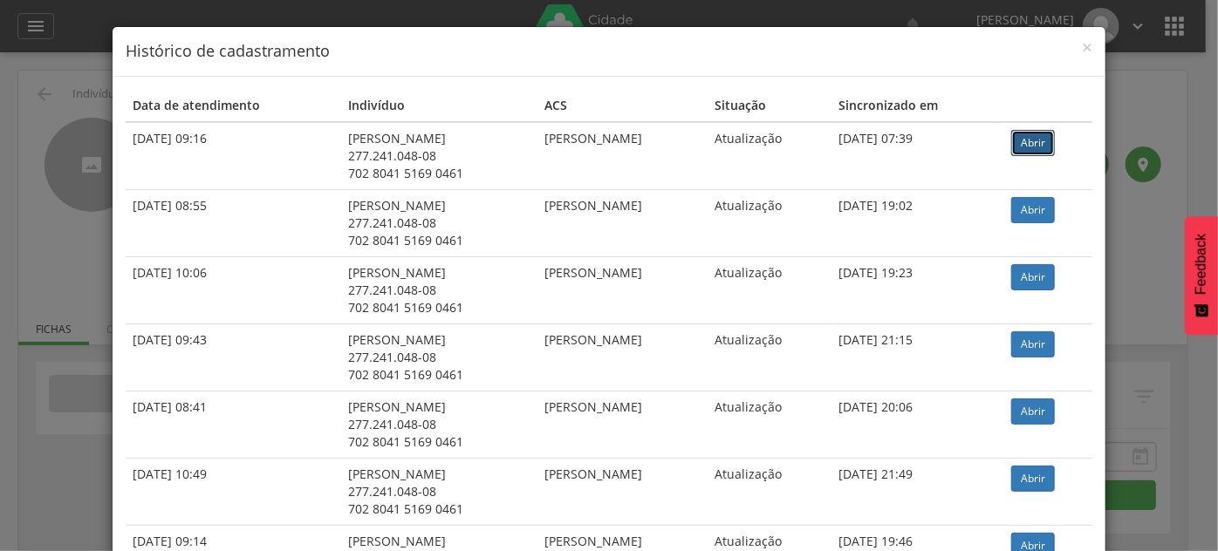
click at [1048, 140] on link "Abrir" at bounding box center [1033, 143] width 44 height 26
click at [12, 125] on div "× Histórico de cadastramento Data de atendimento Indivíduo ACS Situação Sincron…" at bounding box center [609, 275] width 1218 height 551
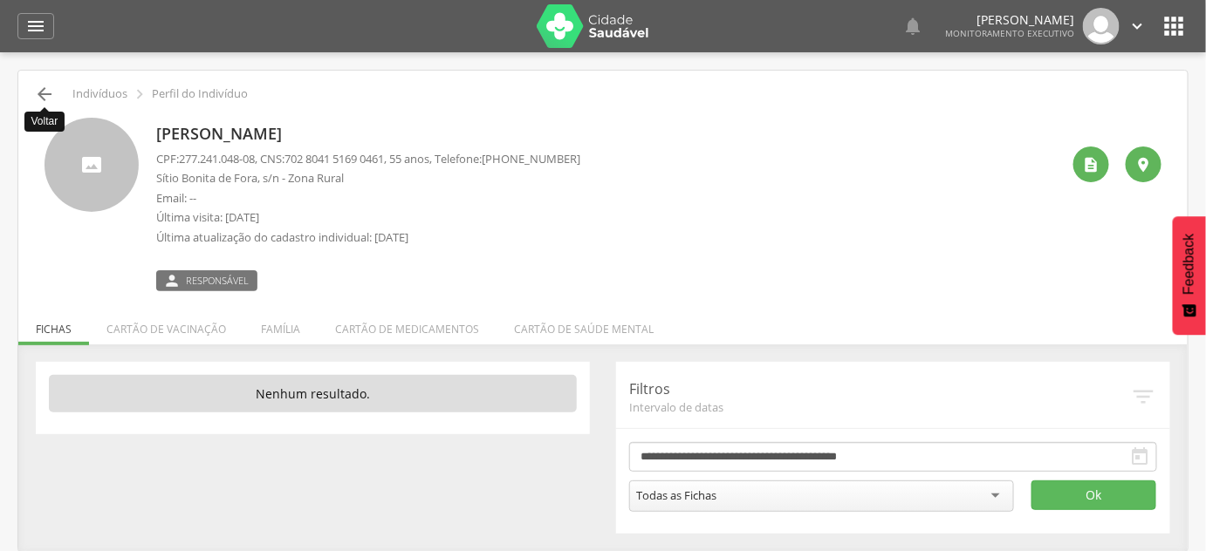
click at [38, 92] on icon "" at bounding box center [44, 94] width 21 height 21
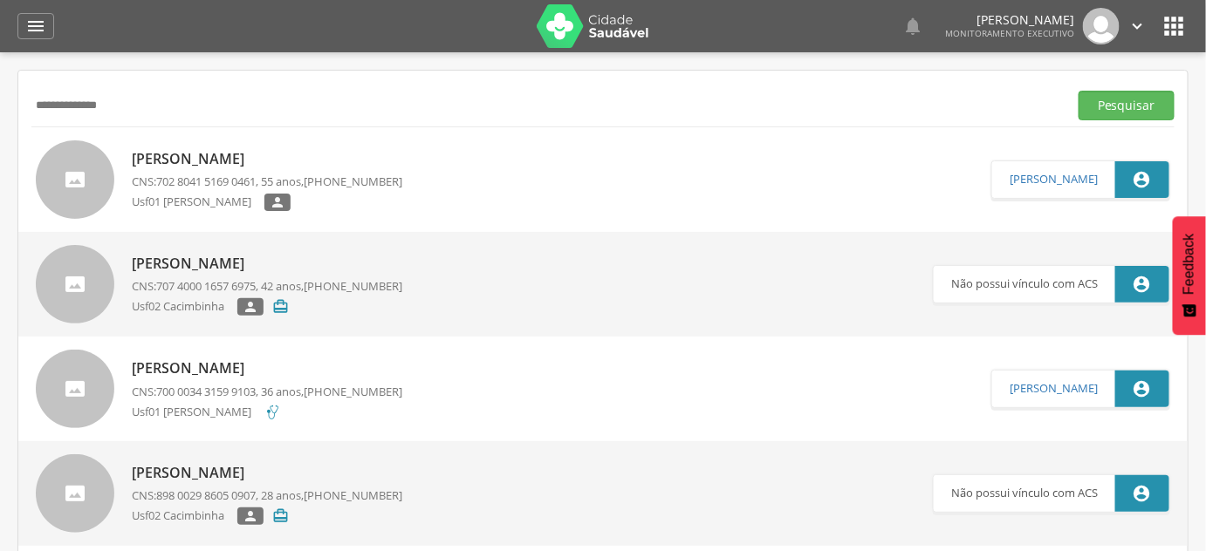
click at [38, 92] on input "**********" at bounding box center [546, 106] width 1030 height 30
paste input "text"
click at [1078, 91] on button "Pesquisar" at bounding box center [1126, 106] width 96 height 30
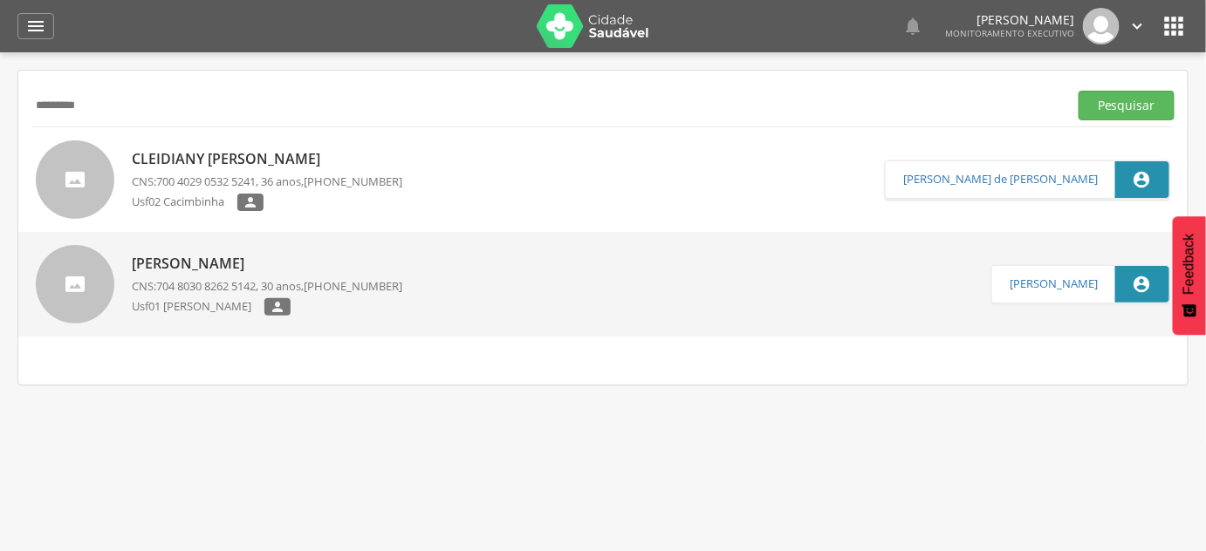
click at [191, 266] on p "[PERSON_NAME]" at bounding box center [267, 264] width 270 height 20
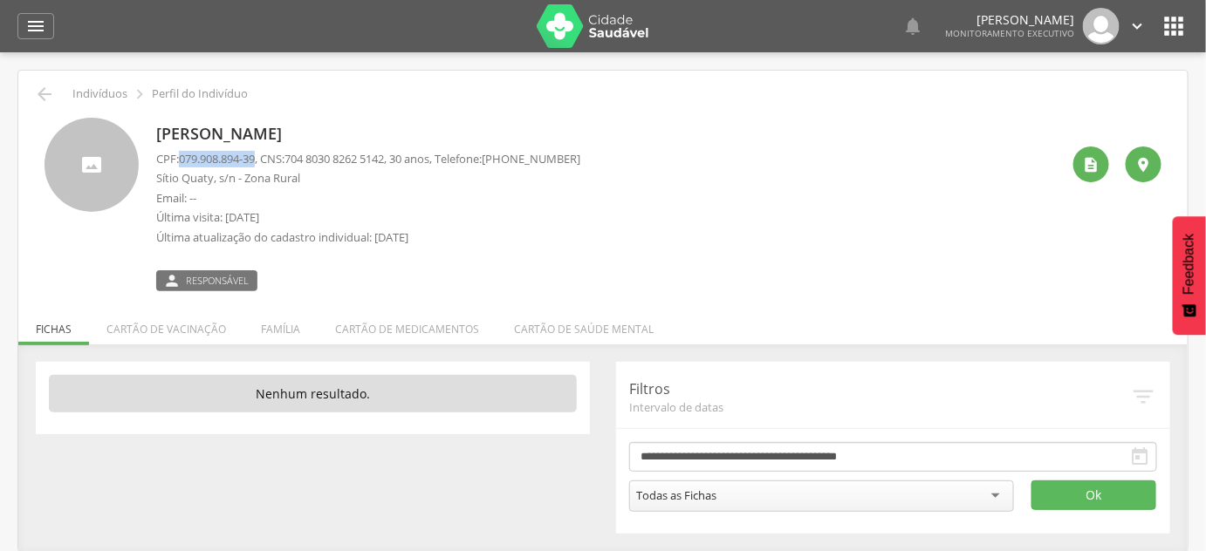
drag, startPoint x: 180, startPoint y: 156, endPoint x: 260, endPoint y: 166, distance: 80.8
click at [260, 166] on p "CPF: 079.908.894-39 , CNS: [PHONE_NUMBER] , 30 anos, Telefone: [PHONE_NUMBER]" at bounding box center [368, 159] width 424 height 17
copy p "079.908.894-39"
click at [316, 132] on p "[PERSON_NAME]" at bounding box center [368, 134] width 424 height 23
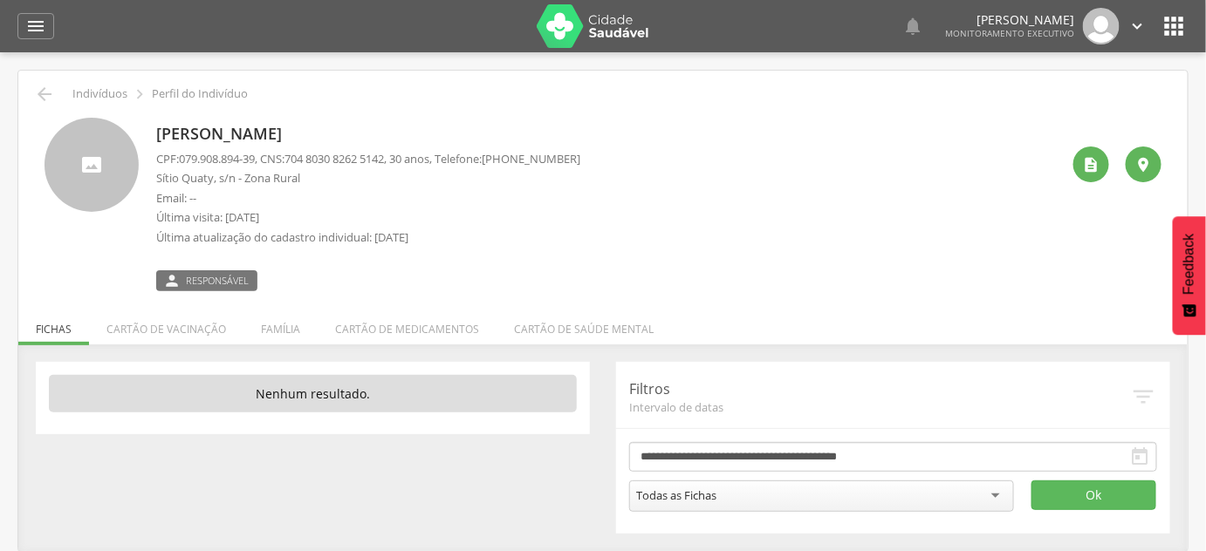
click at [316, 132] on p "[PERSON_NAME]" at bounding box center [368, 134] width 424 height 23
copy div "[PERSON_NAME]"
drag, startPoint x: 295, startPoint y: 155, endPoint x: 401, endPoint y: 157, distance: 106.5
click at [401, 157] on p "CPF: 079.908.894-39 , CNS: [PHONE_NUMBER] , 30 anos, Telefone: [PHONE_NUMBER]" at bounding box center [368, 159] width 424 height 17
click at [1097, 175] on div "" at bounding box center [1091, 165] width 36 height 36
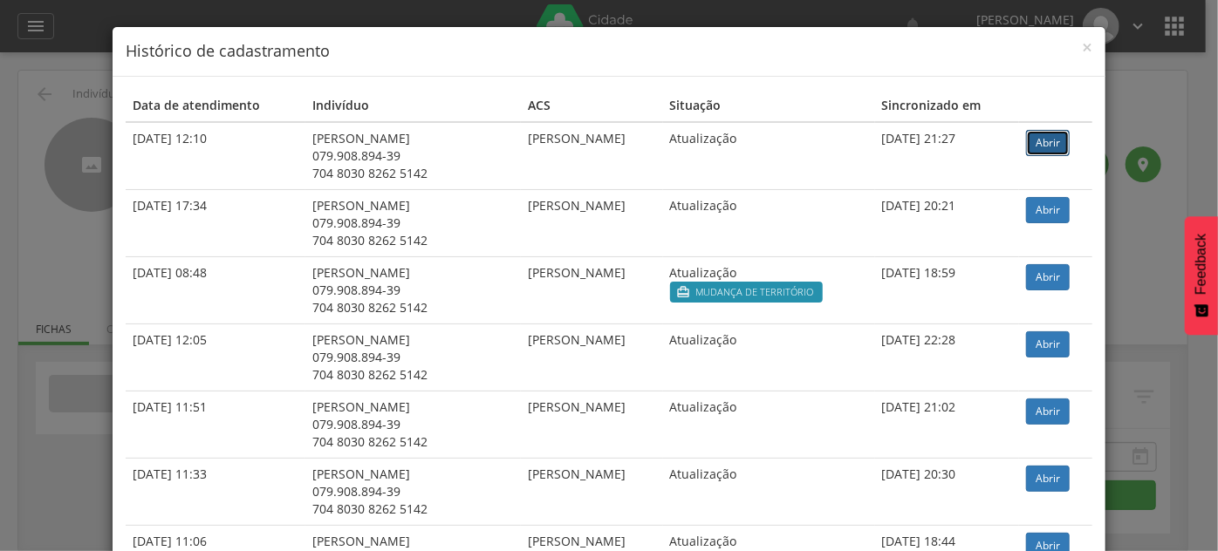
click at [1038, 141] on link "Abrir" at bounding box center [1048, 143] width 44 height 26
click at [126, 134] on td "[DATE] 12:10" at bounding box center [216, 156] width 180 height 68
click at [32, 133] on div "× Histórico de cadastramento Data de atendimento Indivíduo ACS Situação Sincron…" at bounding box center [609, 275] width 1218 height 551
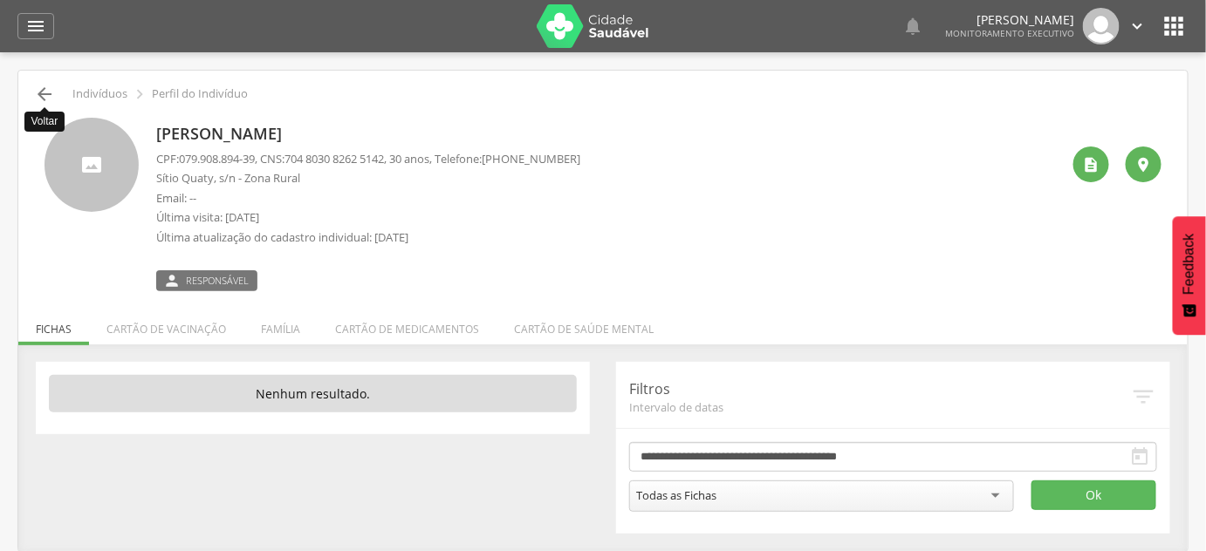
click at [46, 88] on icon "" at bounding box center [44, 94] width 21 height 21
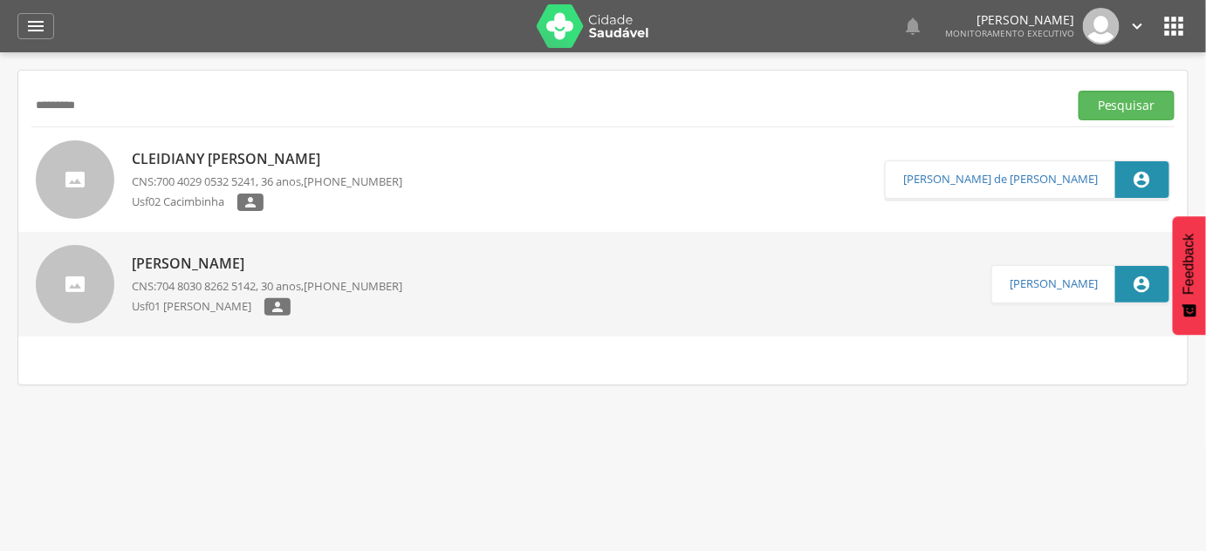
click at [46, 91] on input "*********" at bounding box center [546, 106] width 1030 height 30
click at [1078, 91] on button "Pesquisar" at bounding box center [1126, 106] width 96 height 30
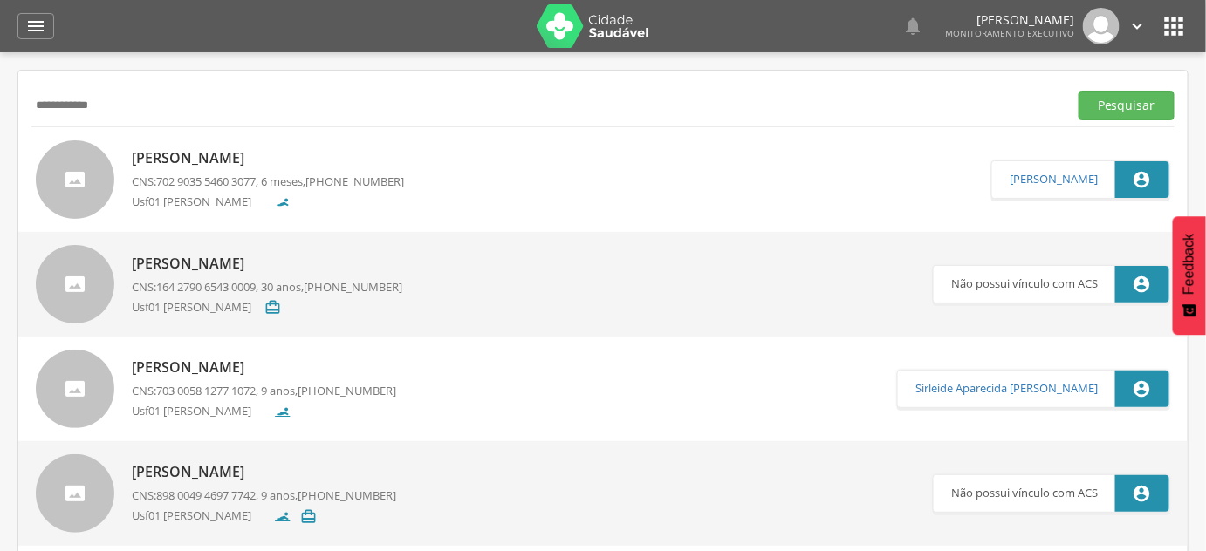
click at [1078, 91] on button "Pesquisar" at bounding box center [1126, 106] width 96 height 30
drag, startPoint x: 71, startPoint y: 102, endPoint x: 294, endPoint y: 180, distance: 236.5
type input "*****"
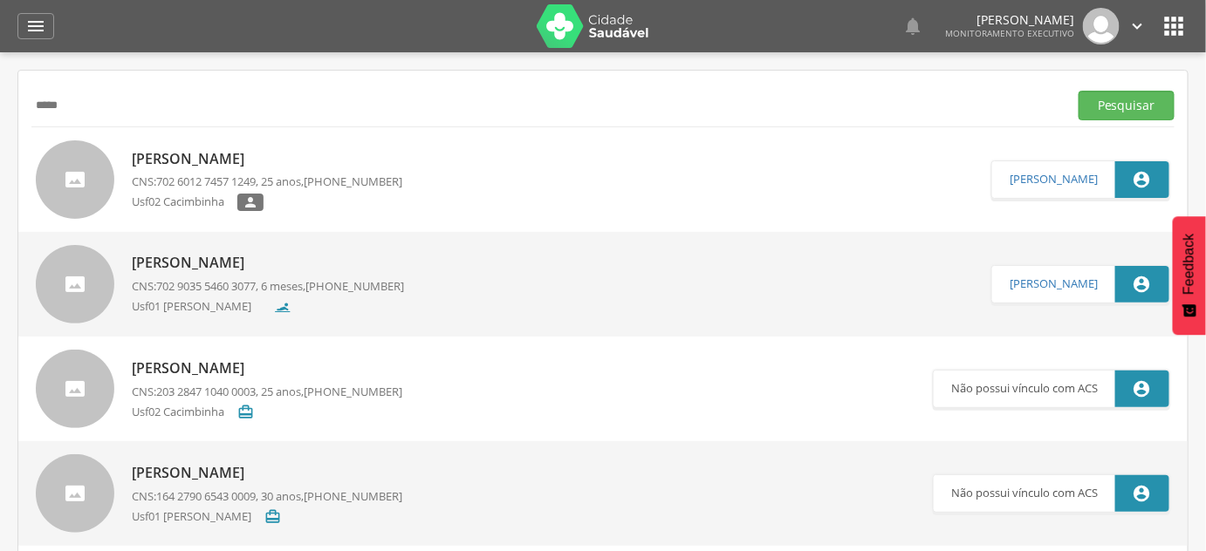
click at [1078, 91] on button "Pesquisar" at bounding box center [1126, 106] width 96 height 30
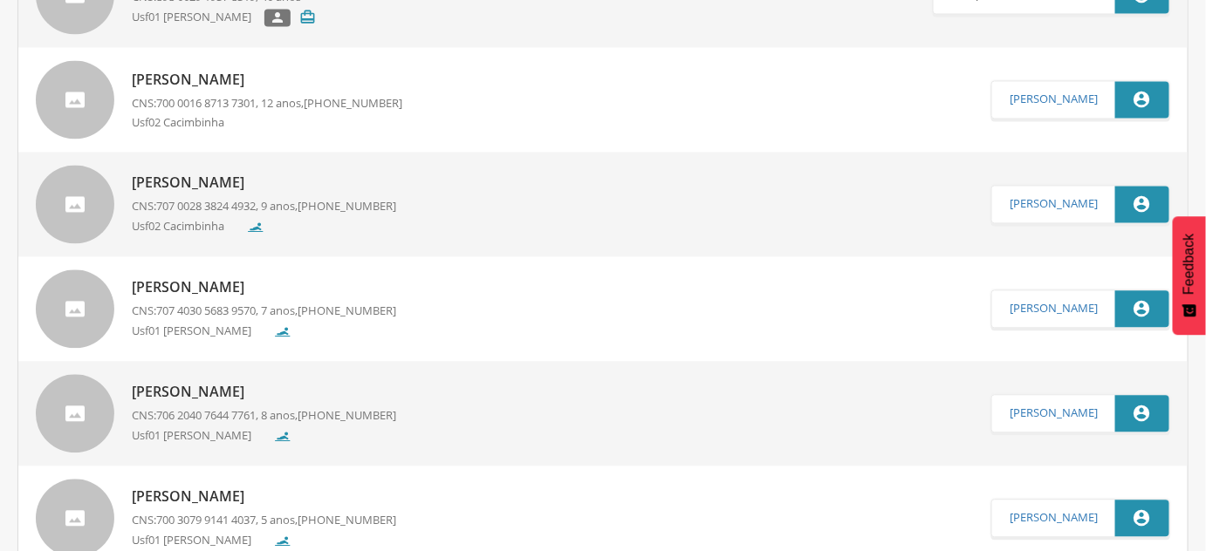
scroll to position [1189, 0]
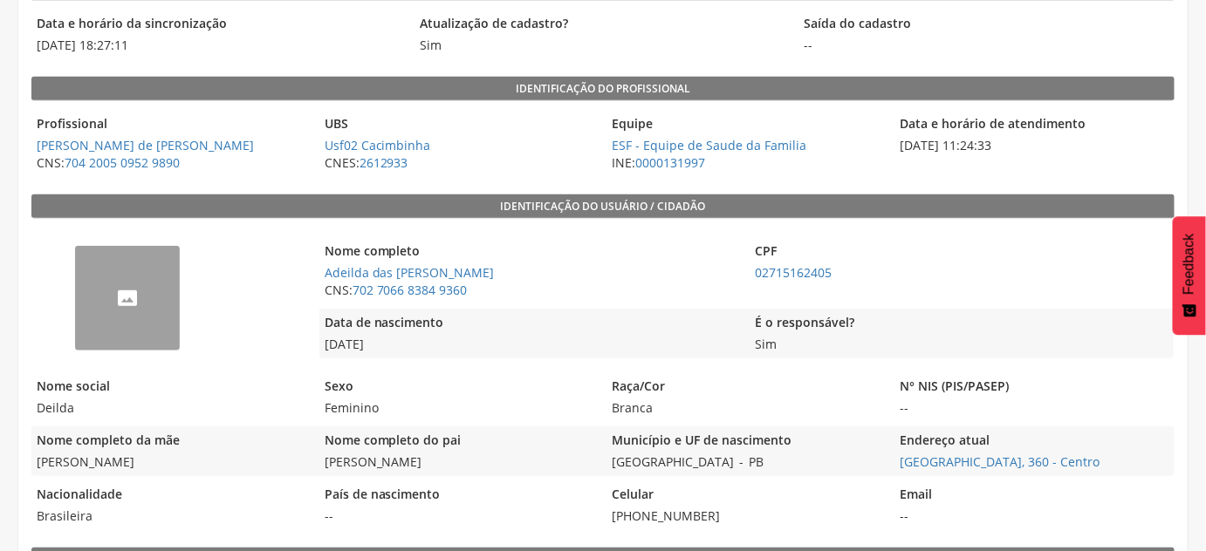
scroll to position [317, 0]
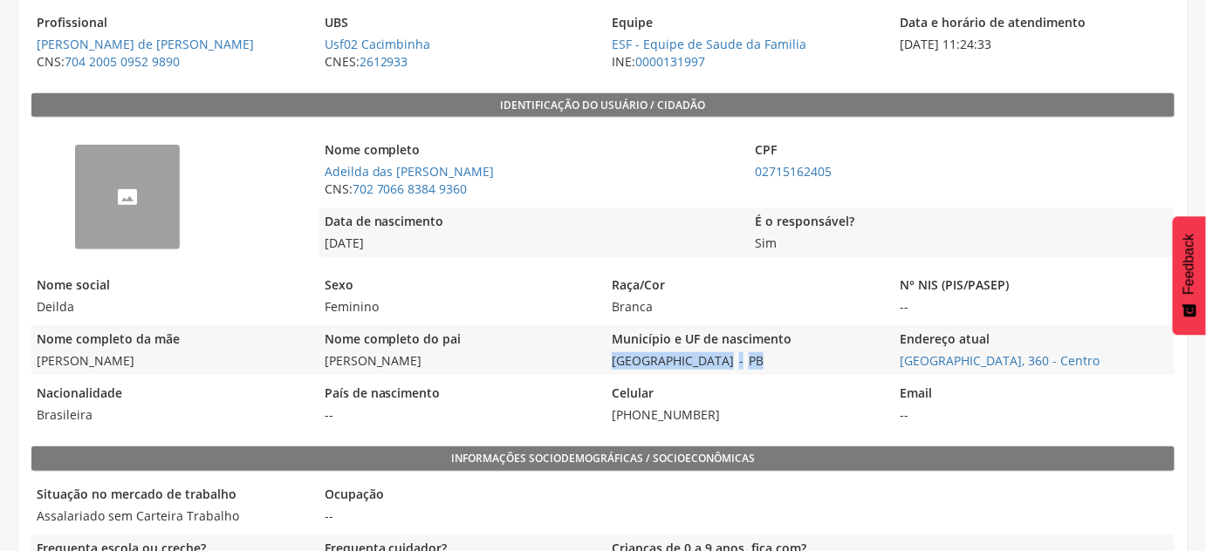
drag, startPoint x: 754, startPoint y: 362, endPoint x: 612, endPoint y: 368, distance: 142.3
click at [612, 368] on div "Município e UF de nascimento São João do Tigre - PB" at bounding box center [745, 350] width 279 height 50
copy div "São João do Tigre - [GEOGRAPHIC_DATA]"
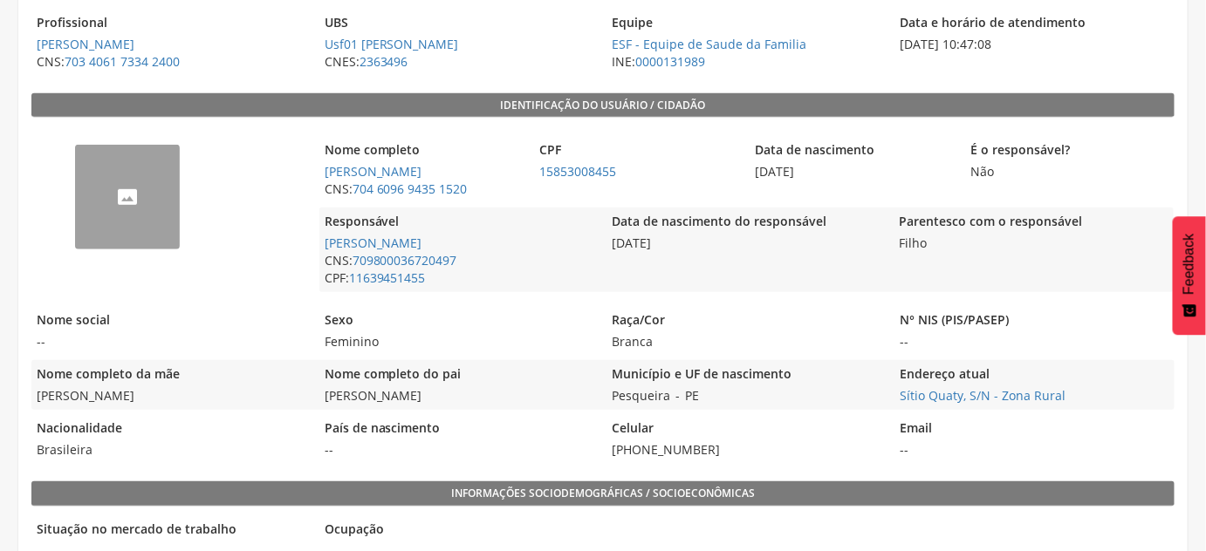
click at [729, 398] on div "Município e UF de nascimento Pesqueira - PE" at bounding box center [745, 385] width 279 height 50
drag, startPoint x: 728, startPoint y: 397, endPoint x: 605, endPoint y: 396, distance: 123.0
click at [605, 396] on div "Nome completo da mãe Daniela da Silva Nome completo do pai Denis Silva de Lima …" at bounding box center [602, 385] width 1143 height 50
copy div "Pesqueira - PE"
drag, startPoint x: 514, startPoint y: 183, endPoint x: 349, endPoint y: 191, distance: 165.1
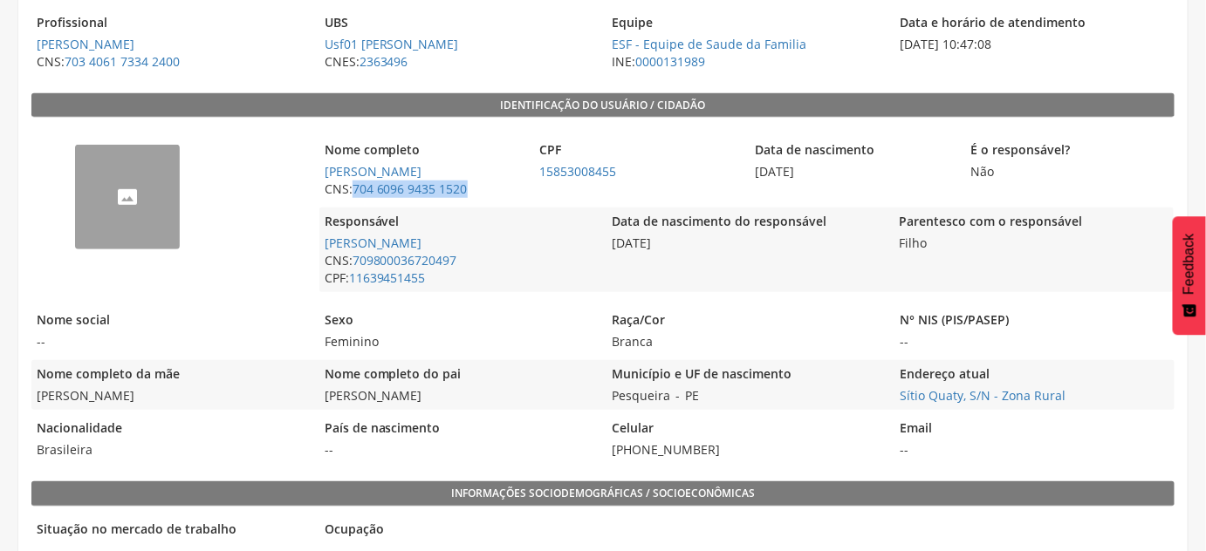
click at [349, 191] on span "CNS: 704 6096 9435 1520" at bounding box center [422, 189] width 207 height 17
copy span "704 6096 9435 1520"
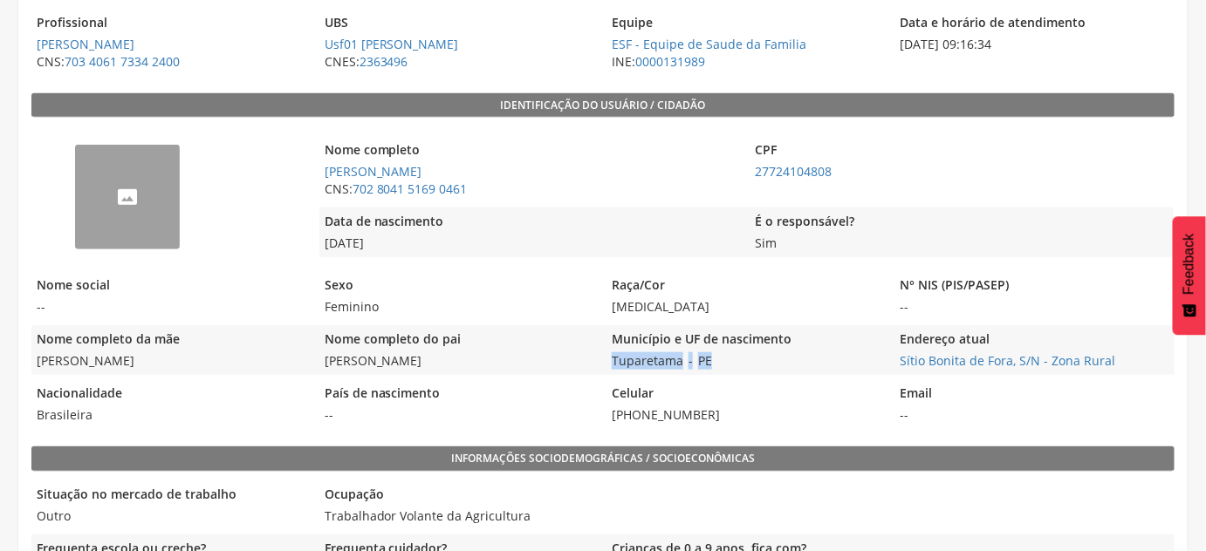
drag, startPoint x: 609, startPoint y: 364, endPoint x: 713, endPoint y: 366, distance: 103.8
click at [713, 366] on div "Município e UF de nascimento Tuparetama - PE" at bounding box center [745, 350] width 279 height 50
copy div "Tuparetama - PE"
drag, startPoint x: 894, startPoint y: 352, endPoint x: 1125, endPoint y: 358, distance: 231.3
click at [1125, 358] on span "Sítio Bonita de Fora, S/N - Zona Rural" at bounding box center [1033, 360] width 279 height 17
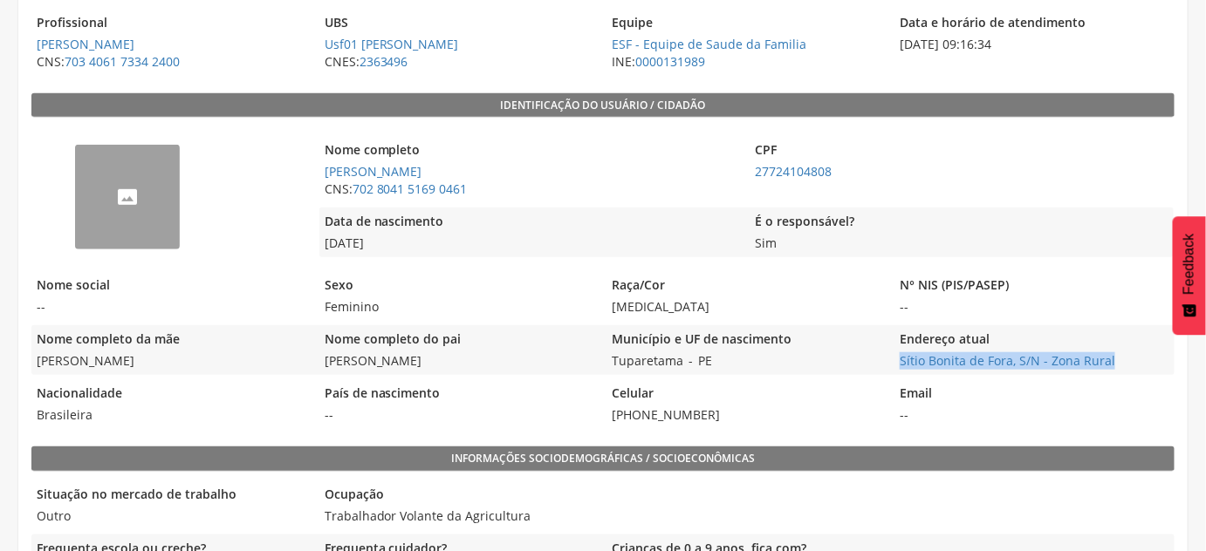
copy link "Sítio Bonita de Fora, S/N - Zona Rural"
drag, startPoint x: 884, startPoint y: 366, endPoint x: 1065, endPoint y: 364, distance: 181.5
click at [1065, 363] on div "Nome completo da mãe Angela Maria de Souza Nome completo do pai Lourival Conrad…" at bounding box center [602, 350] width 1143 height 50
click at [1068, 363] on span "Sítio Quaty, S/N - Zona Rural" at bounding box center [1033, 360] width 279 height 17
drag, startPoint x: 1078, startPoint y: 361, endPoint x: 891, endPoint y: 361, distance: 187.6
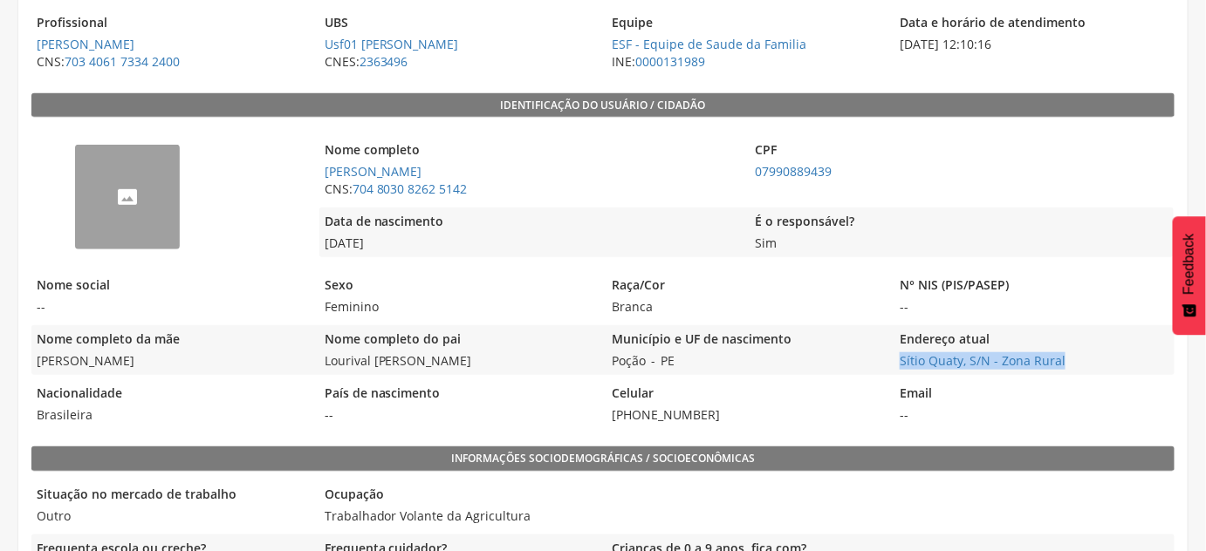
click at [891, 361] on div "Nome completo da mãe Angela Maria de Souza Nome completo do pai Lourival Conrad…" at bounding box center [602, 350] width 1143 height 50
copy link "Sítio Quaty, S/N - Zona Rural"
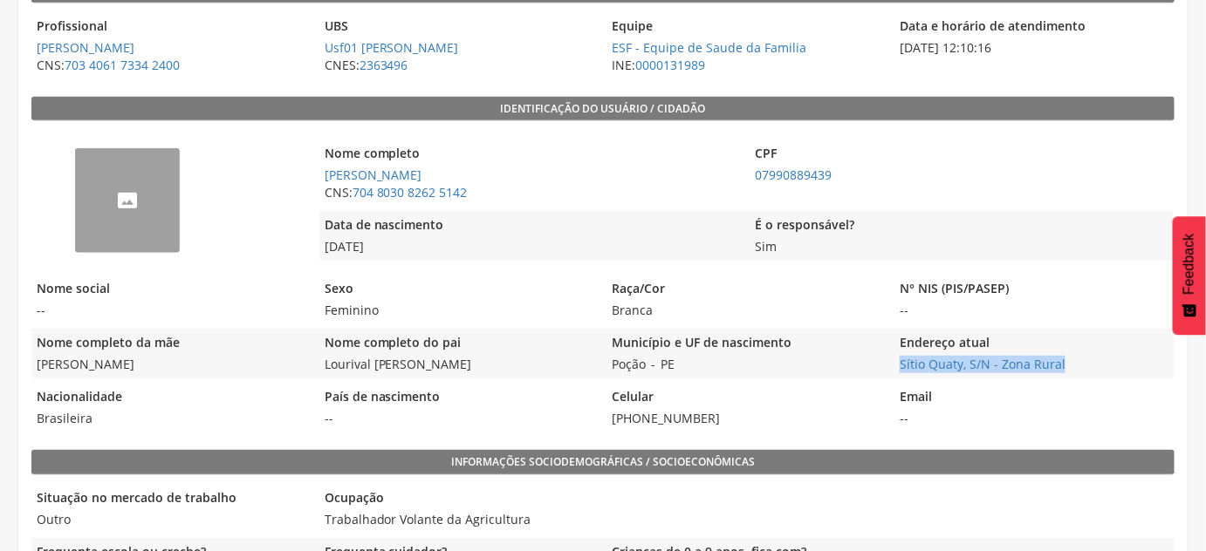
scroll to position [317, 0]
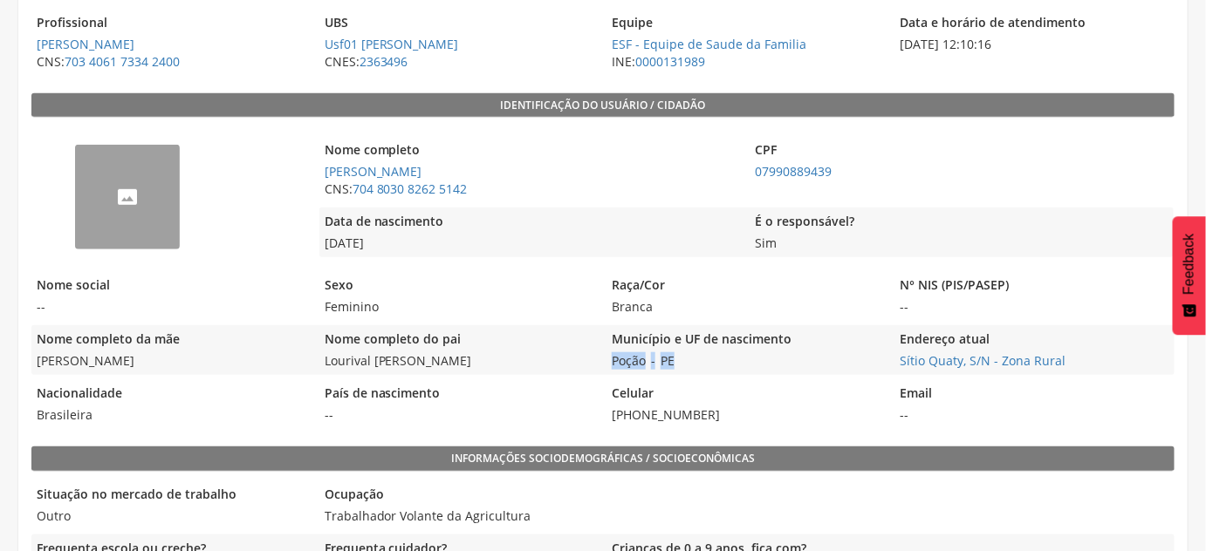
drag, startPoint x: 702, startPoint y: 359, endPoint x: 612, endPoint y: 359, distance: 90.7
click at [612, 359] on div "Município e UF de nascimento Poção - PE" at bounding box center [745, 350] width 279 height 50
copy div "Poção - PE"
